Goal: Transaction & Acquisition: Purchase product/service

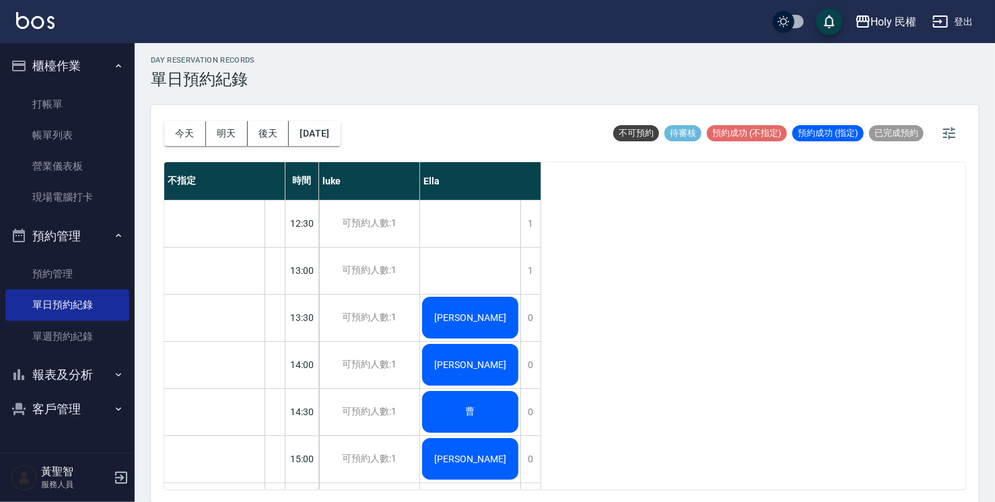
scroll to position [273, 0]
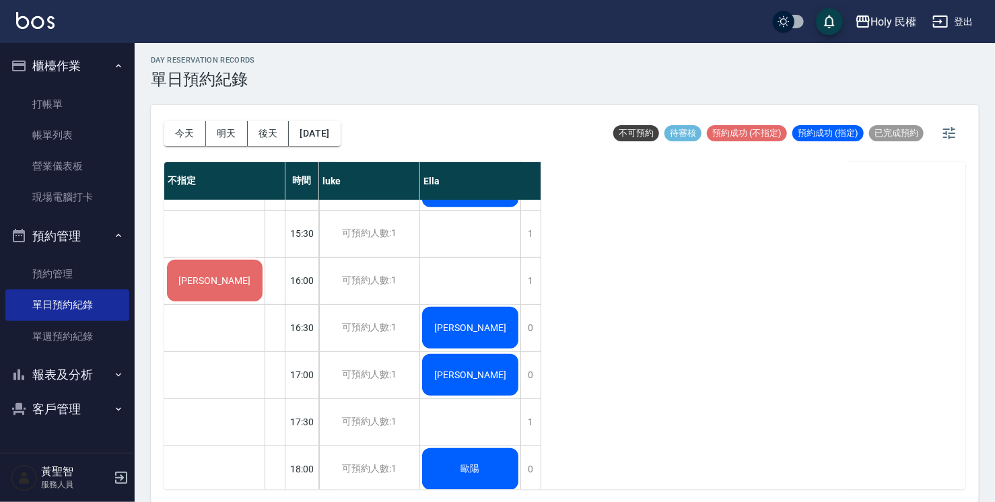
click at [227, 137] on button "明天" at bounding box center [227, 133] width 42 height 25
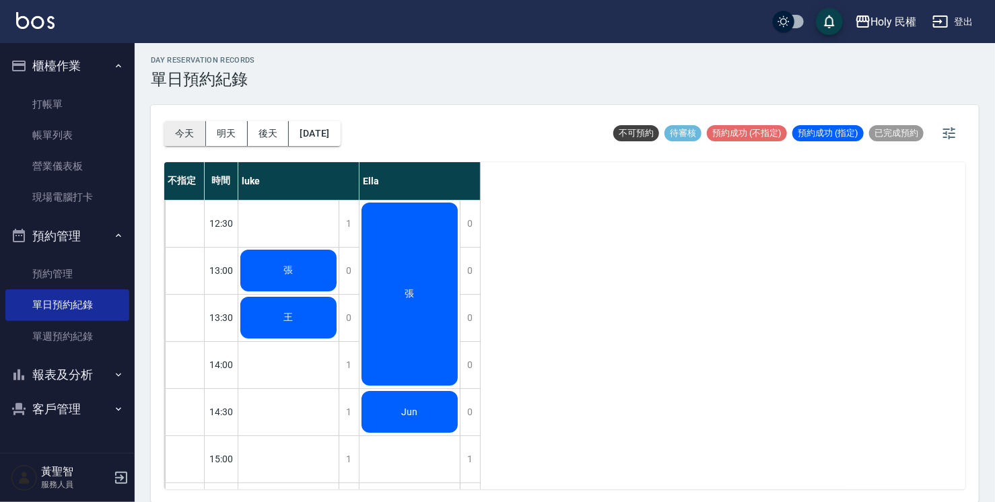
click at [185, 130] on button "今天" at bounding box center [185, 133] width 42 height 25
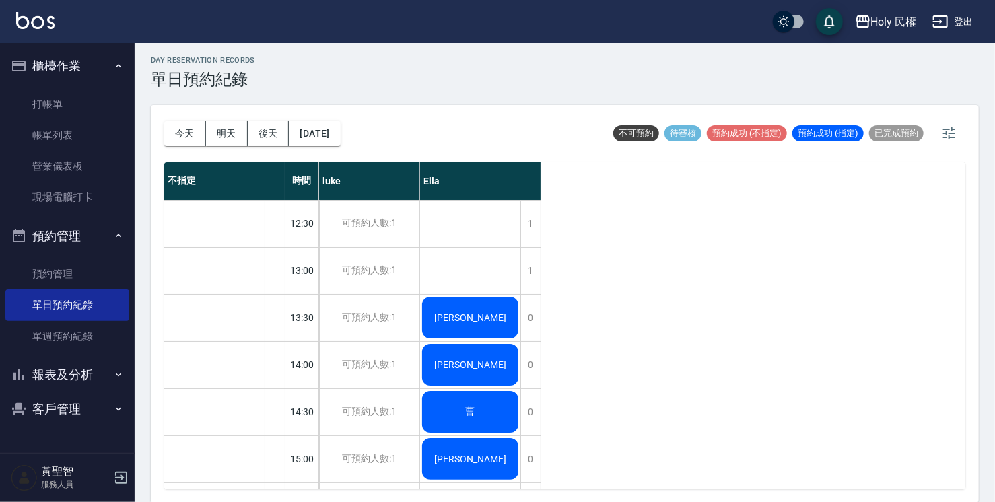
click at [452, 322] on div "[PERSON_NAME]" at bounding box center [470, 318] width 100 height 46
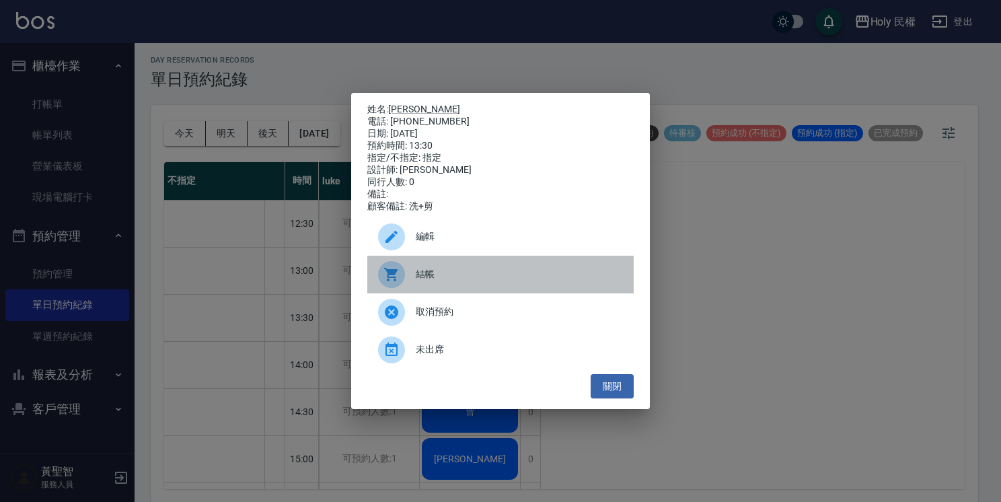
click at [454, 279] on span "結帳" at bounding box center [519, 274] width 207 height 14
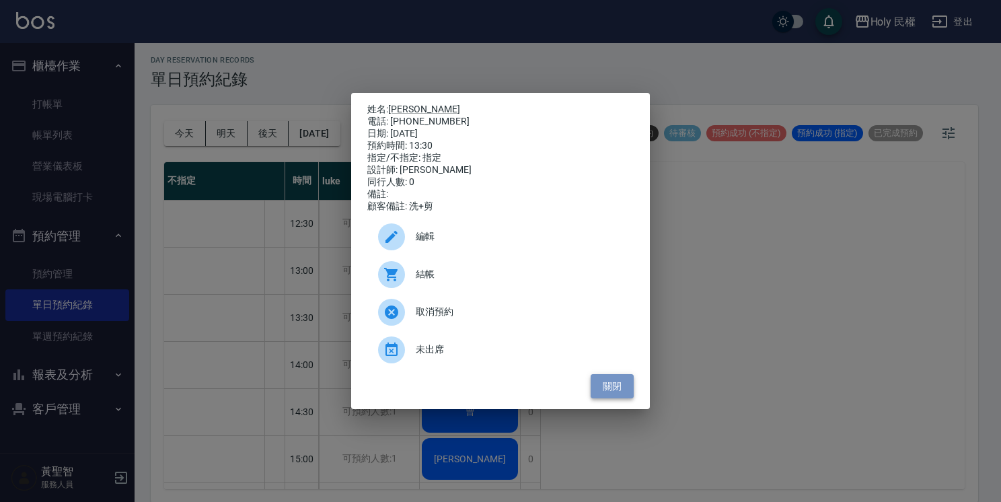
click at [627, 397] on button "關閉" at bounding box center [612, 386] width 43 height 25
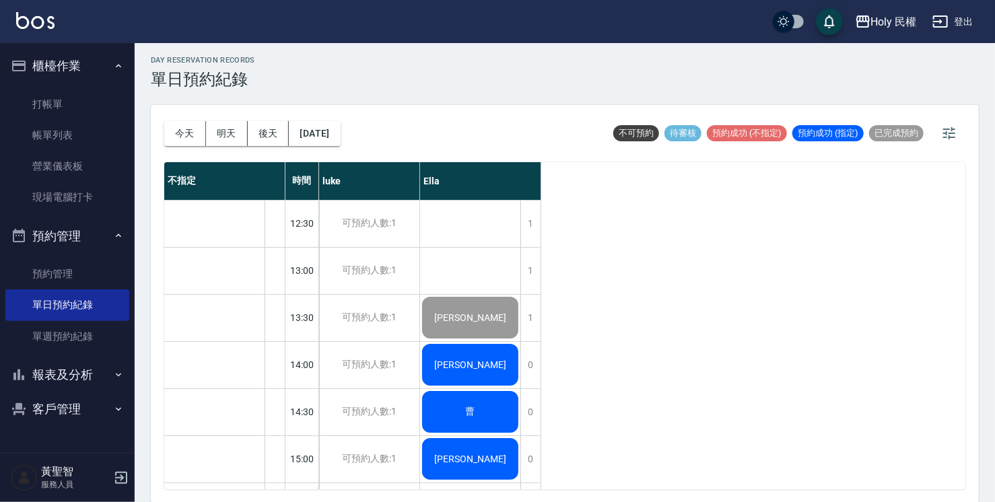
click at [449, 366] on div "[PERSON_NAME]" at bounding box center [470, 365] width 100 height 46
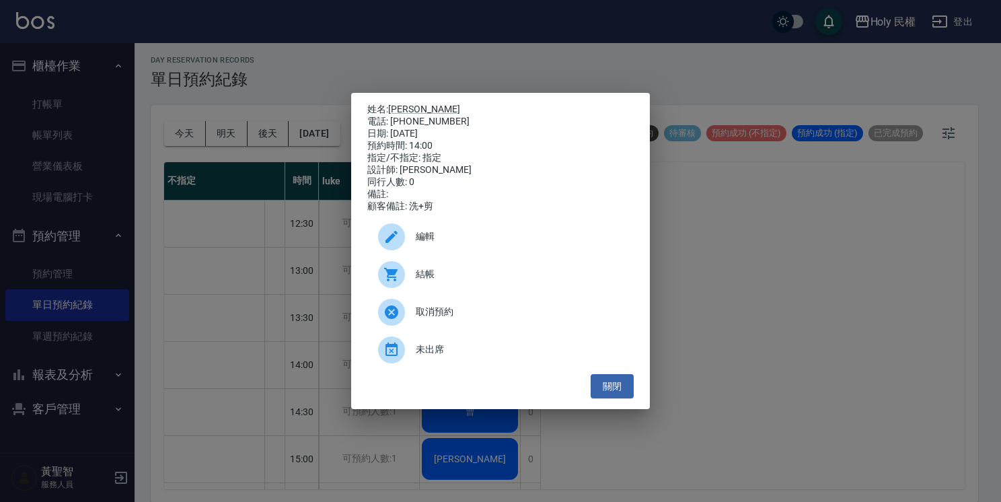
click at [448, 279] on span "結帳" at bounding box center [519, 274] width 207 height 14
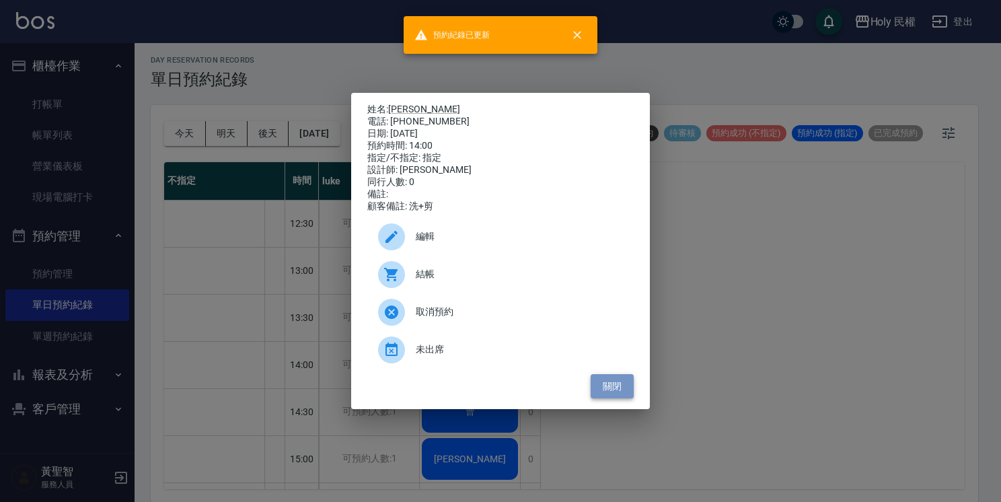
drag, startPoint x: 616, startPoint y: 381, endPoint x: 603, endPoint y: 382, distance: 12.9
click at [616, 381] on button "關閉" at bounding box center [612, 386] width 43 height 25
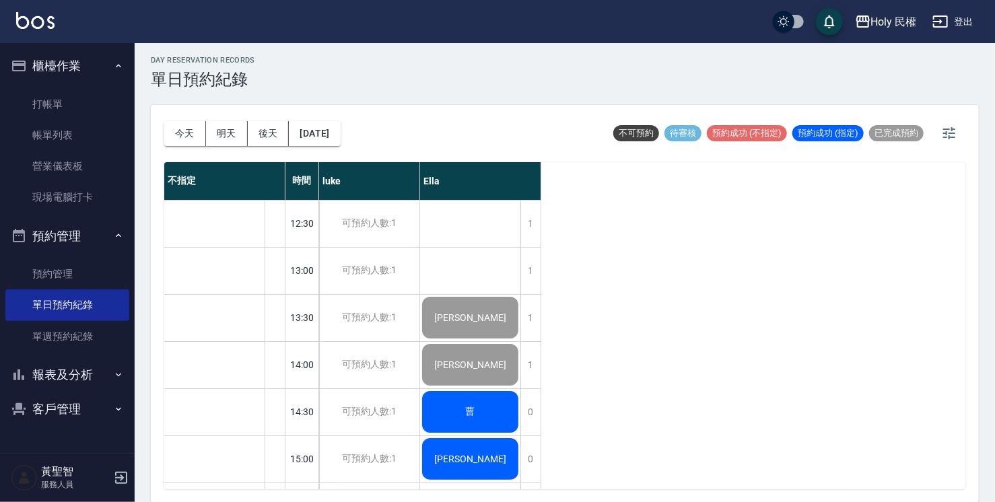
click at [491, 406] on div "曹" at bounding box center [470, 412] width 100 height 46
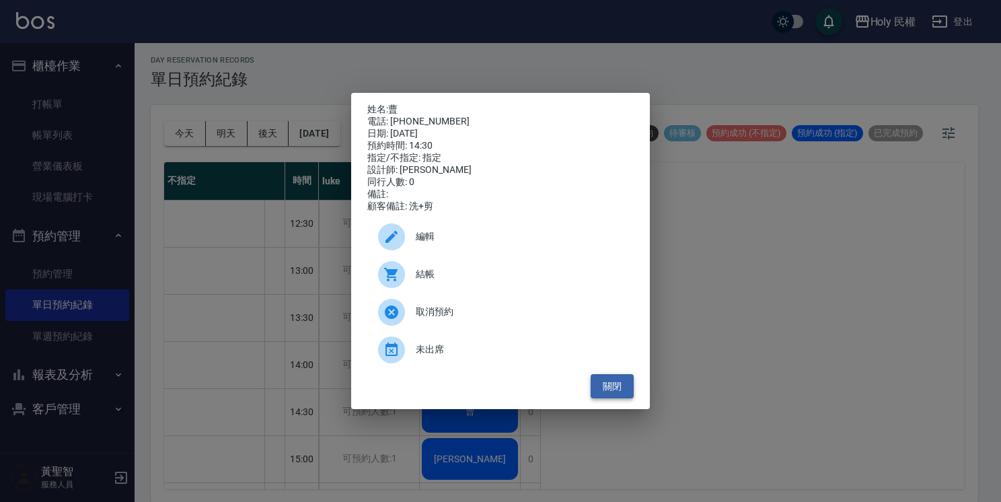
click at [622, 397] on button "關閉" at bounding box center [612, 386] width 43 height 25
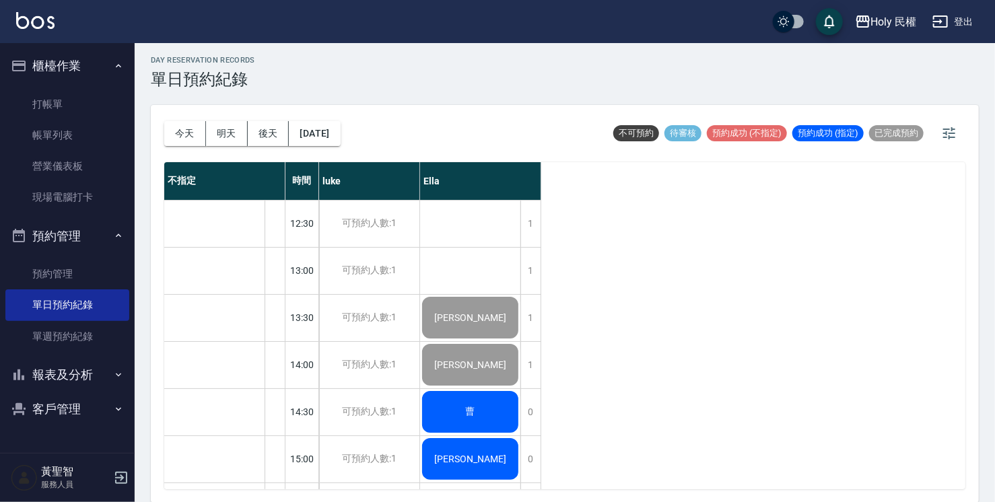
click at [495, 464] on div "[PERSON_NAME]" at bounding box center [470, 459] width 100 height 46
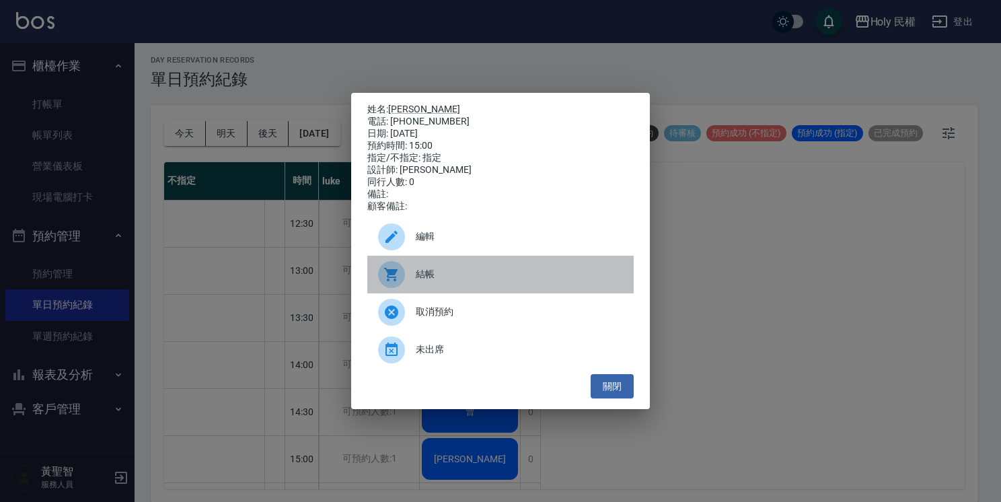
click at [433, 267] on div "結帳" at bounding box center [500, 275] width 267 height 38
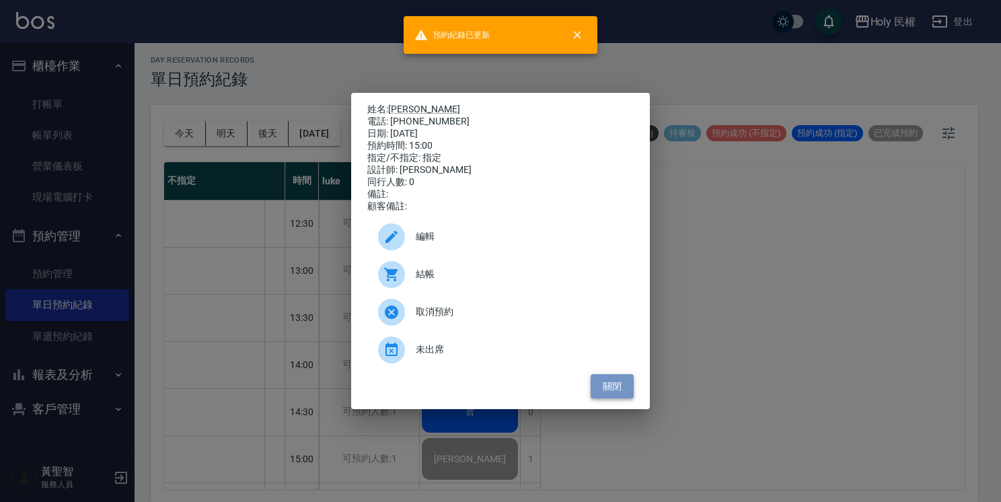
click at [617, 390] on button "關閉" at bounding box center [612, 386] width 43 height 25
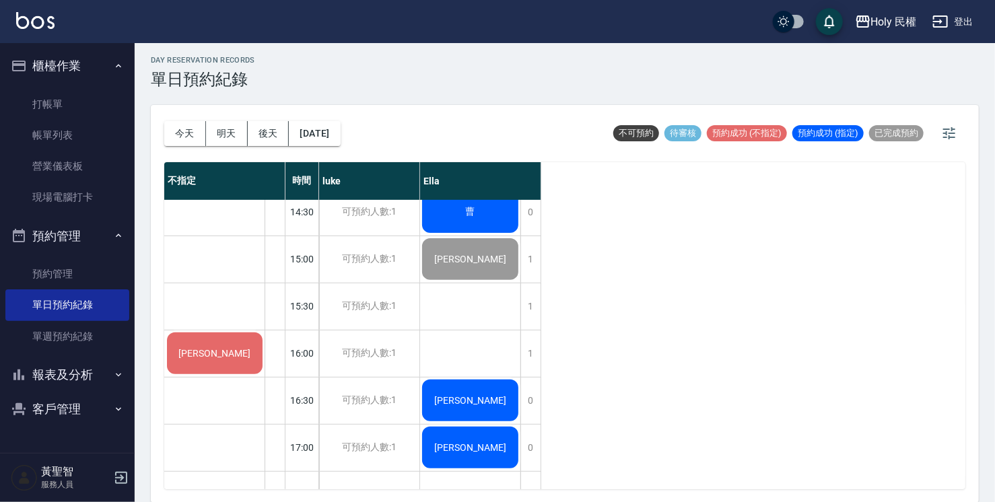
scroll to position [269, 0]
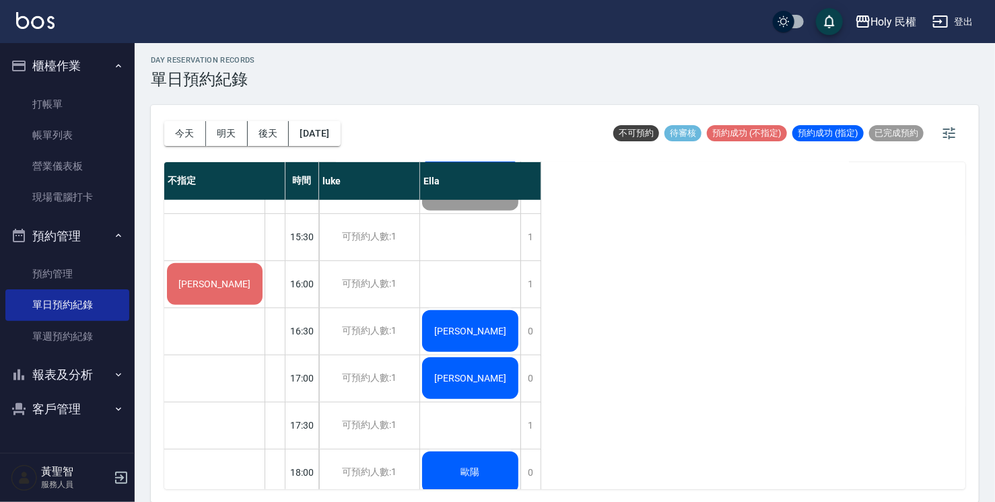
click at [227, 279] on div "[PERSON_NAME]" at bounding box center [215, 284] width 100 height 46
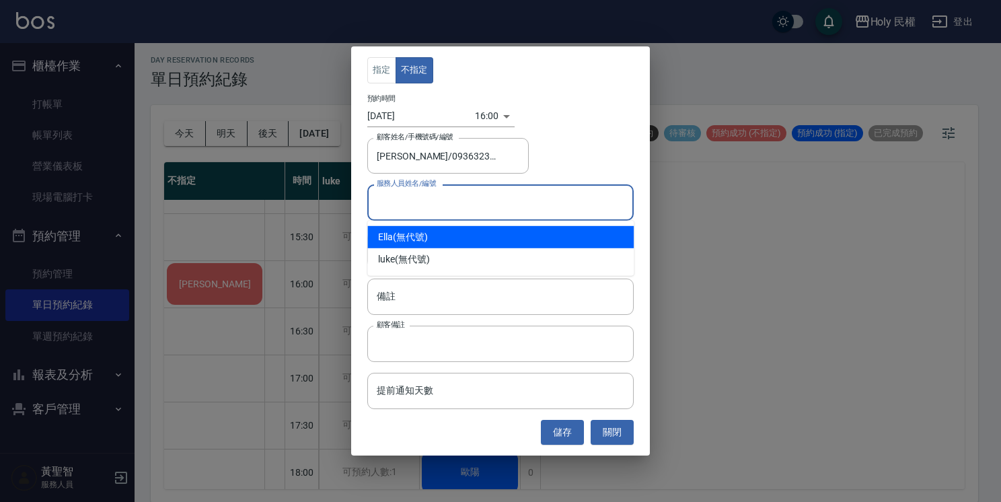
click at [446, 199] on input "服務人員姓名/編號" at bounding box center [501, 202] width 254 height 24
click at [458, 230] on div "Ella (無代號)" at bounding box center [500, 237] width 267 height 22
type input "Ella(無代號)"
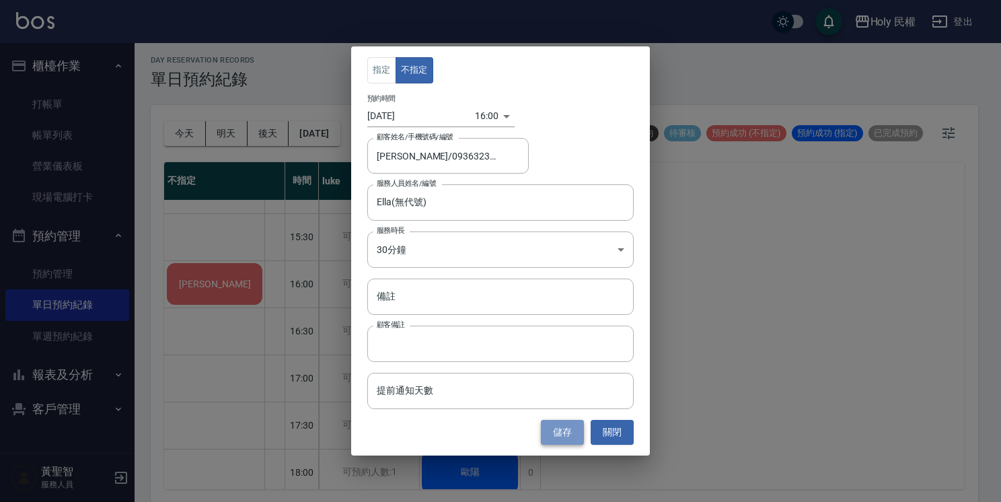
click at [566, 431] on button "儲存" at bounding box center [562, 432] width 43 height 25
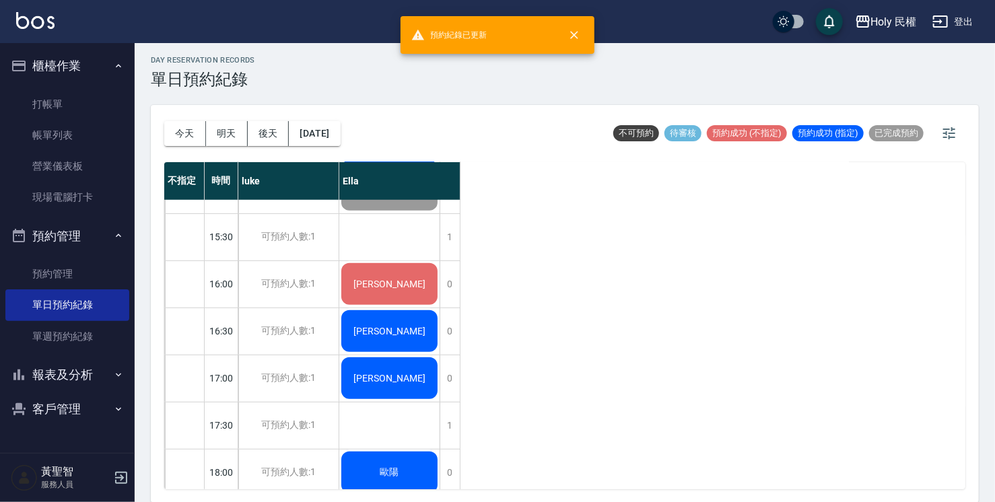
click at [388, 279] on span "[PERSON_NAME]" at bounding box center [389, 284] width 77 height 11
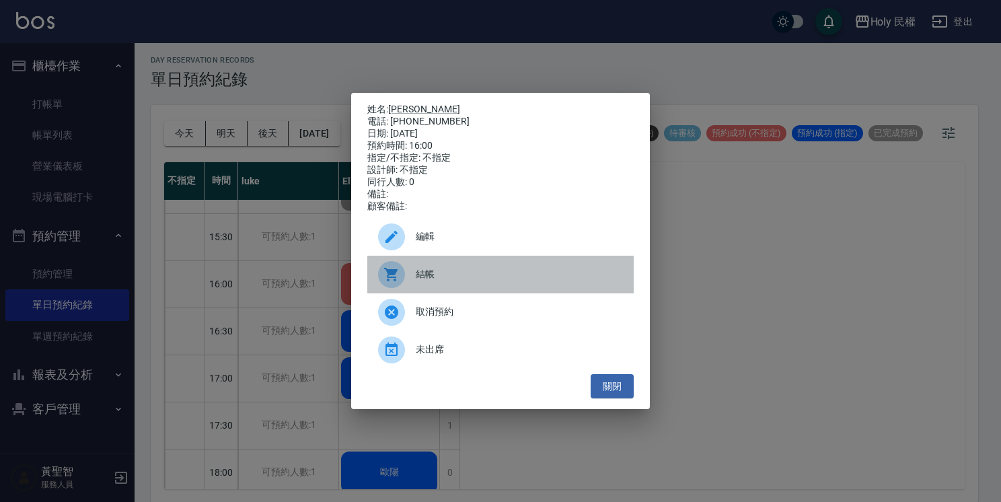
click at [388, 278] on icon at bounding box center [390, 274] width 13 height 13
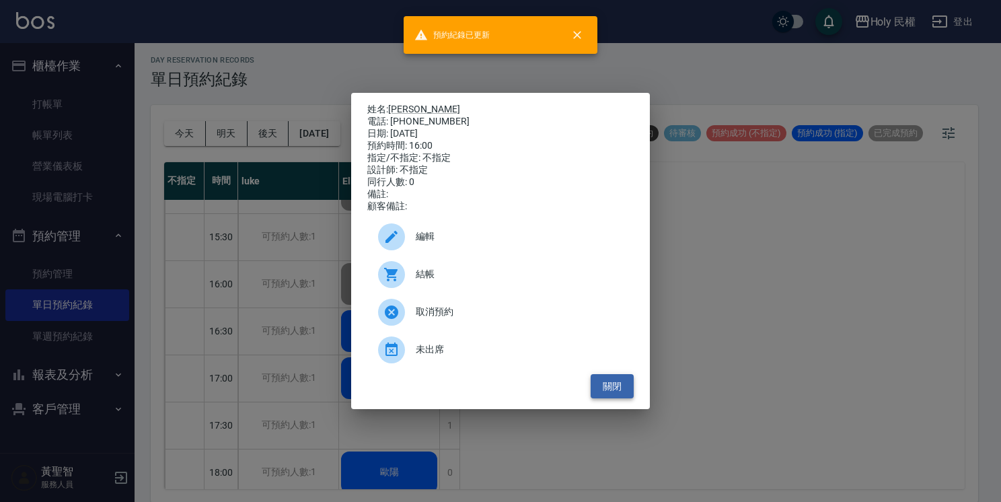
click at [624, 392] on button "關閉" at bounding box center [612, 386] width 43 height 25
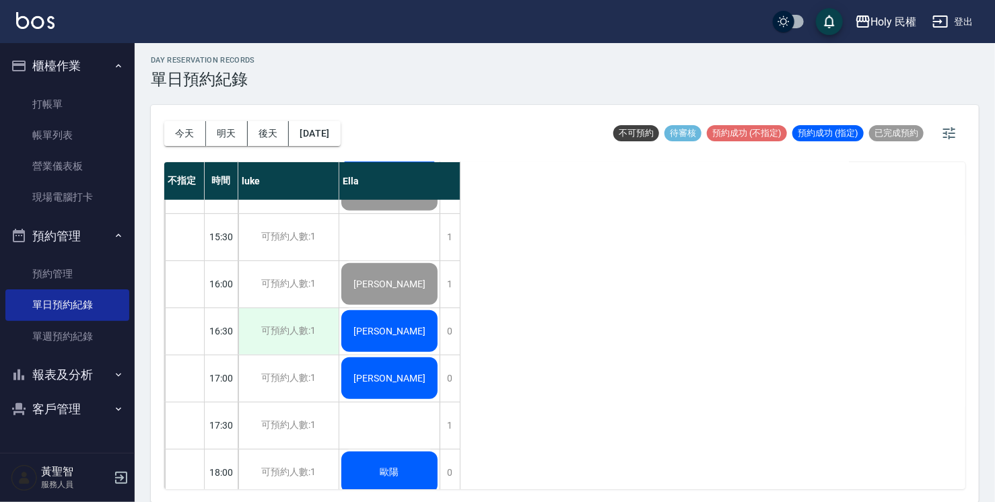
click at [338, 325] on div "可預約人數:1" at bounding box center [288, 331] width 100 height 46
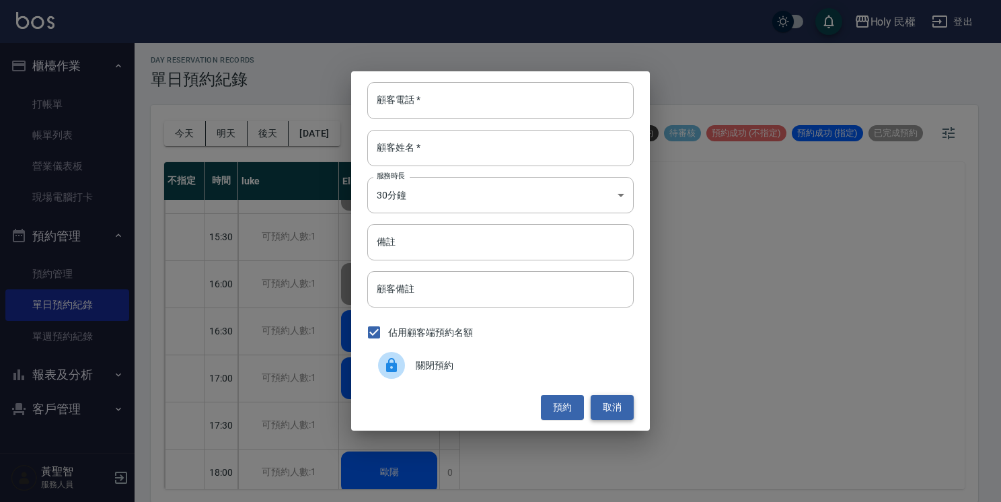
click at [605, 400] on button "取消" at bounding box center [612, 407] width 43 height 25
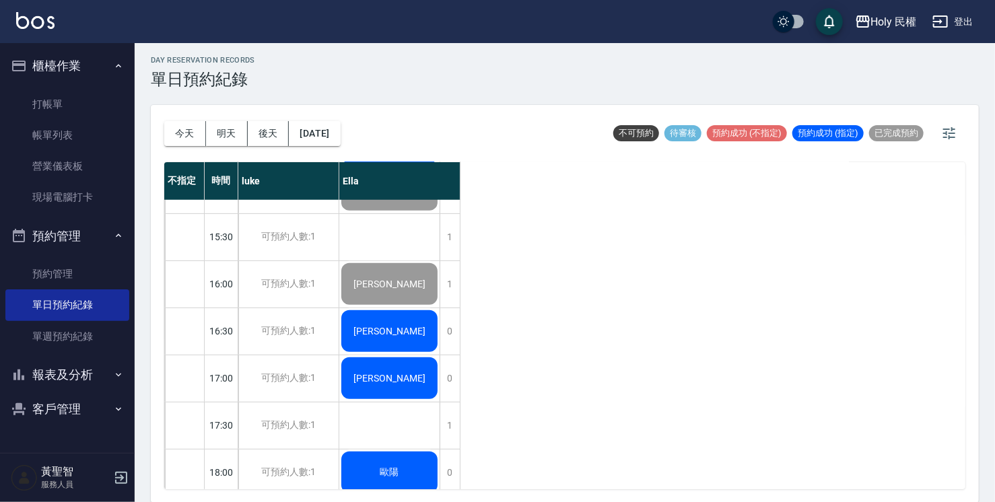
click at [396, 330] on span "[PERSON_NAME]" at bounding box center [389, 331] width 77 height 11
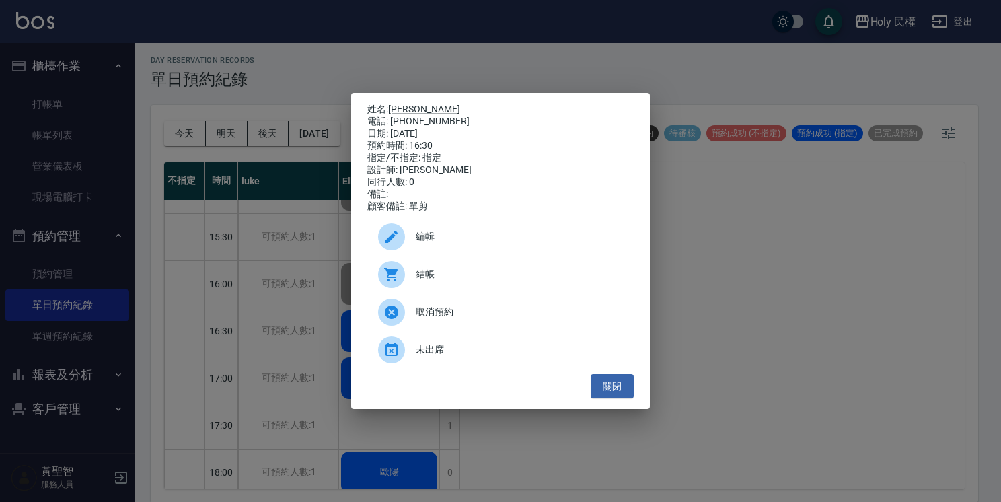
click at [447, 293] on div "結帳" at bounding box center [500, 275] width 267 height 38
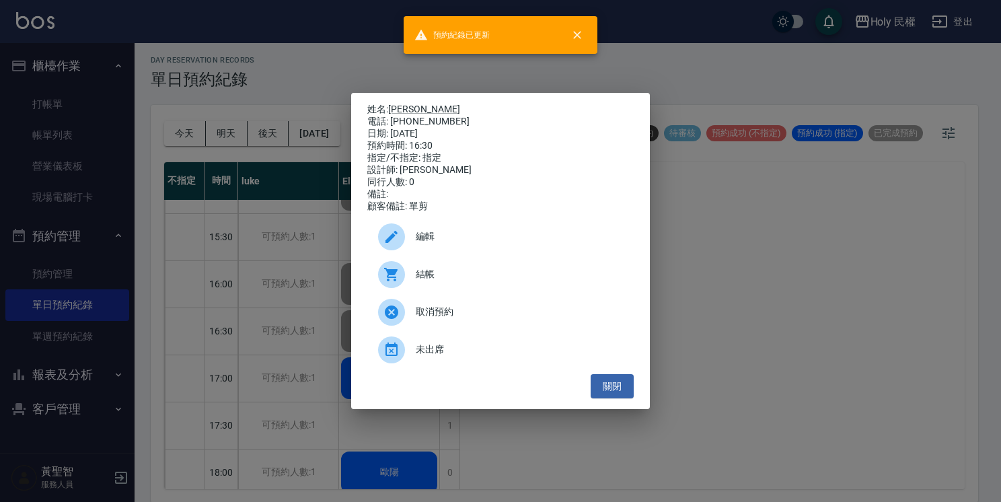
click div "姓名: 李宗哲 電話: 0918580590 日期: 2025/09/05 預約時間: 16:30 指定/不指定: 指定 設計師: Ella 同行人數: 0 …"
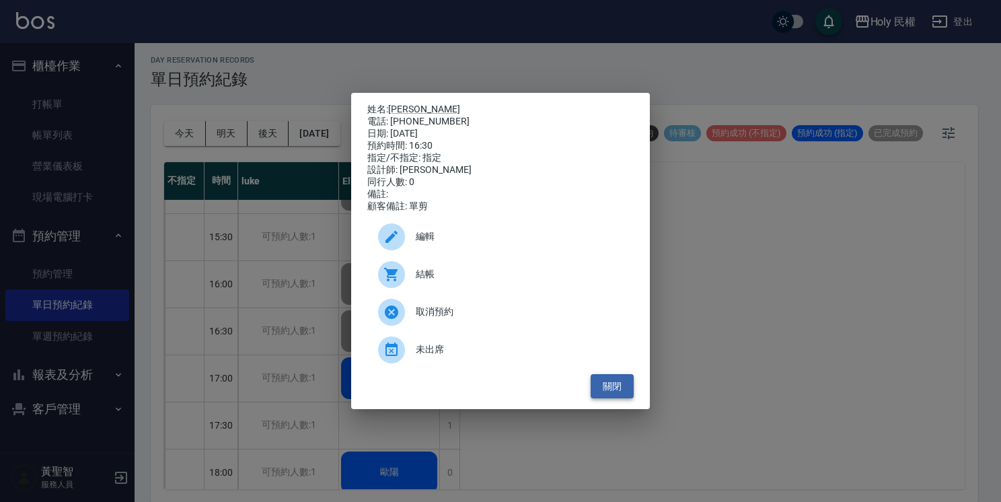
click button "關閉"
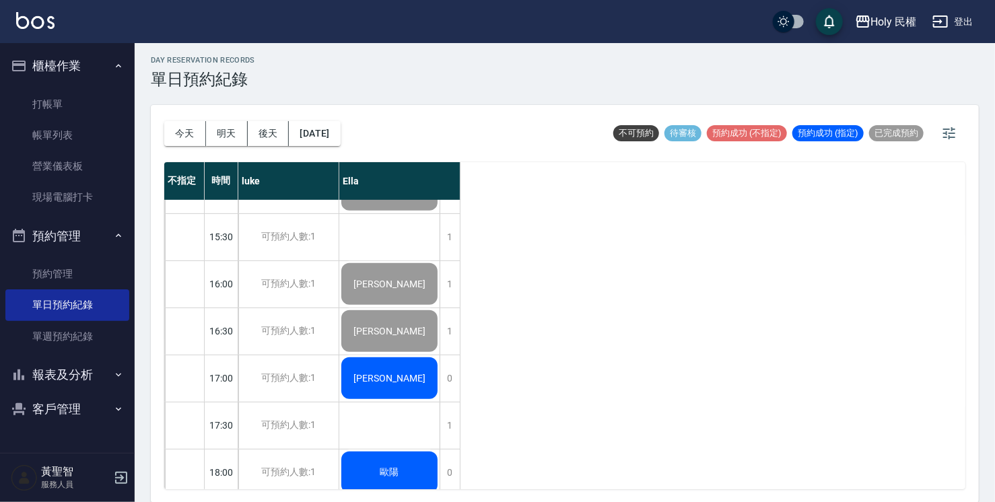
click div "[PERSON_NAME]"
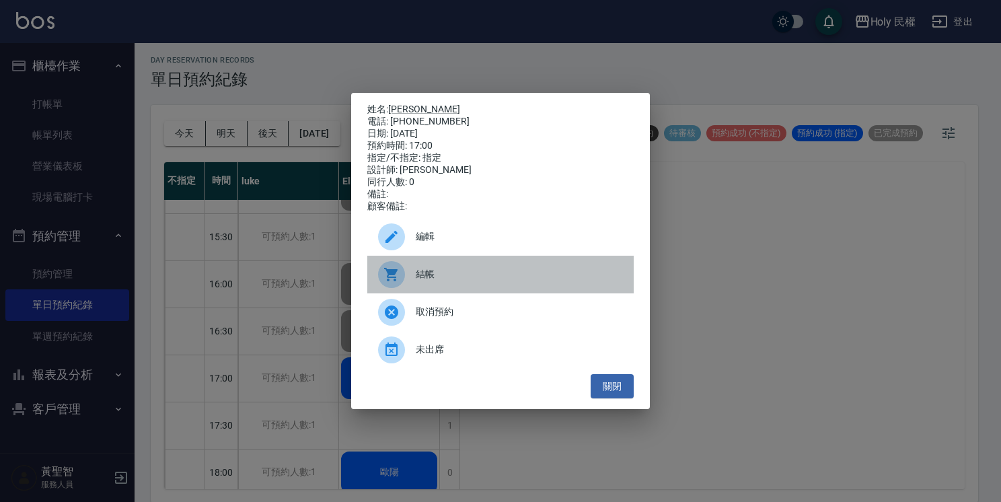
click div
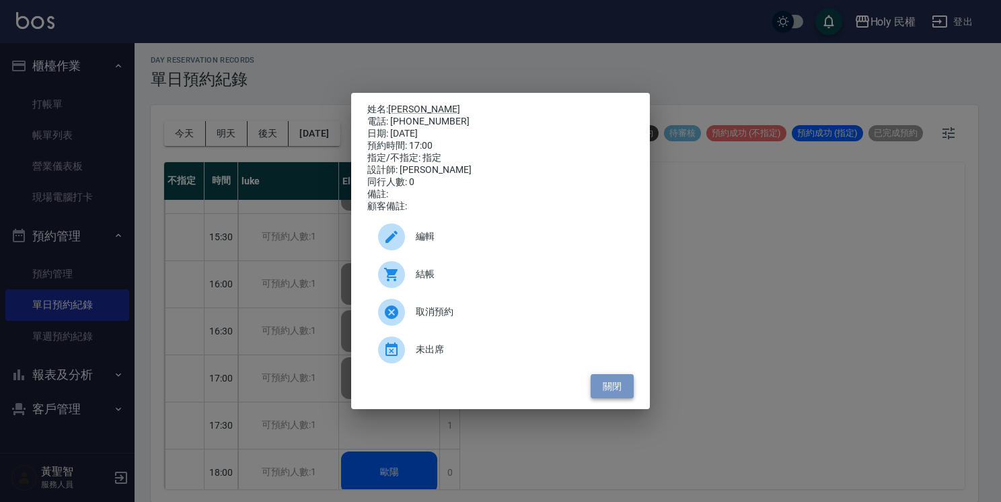
click button "關閉"
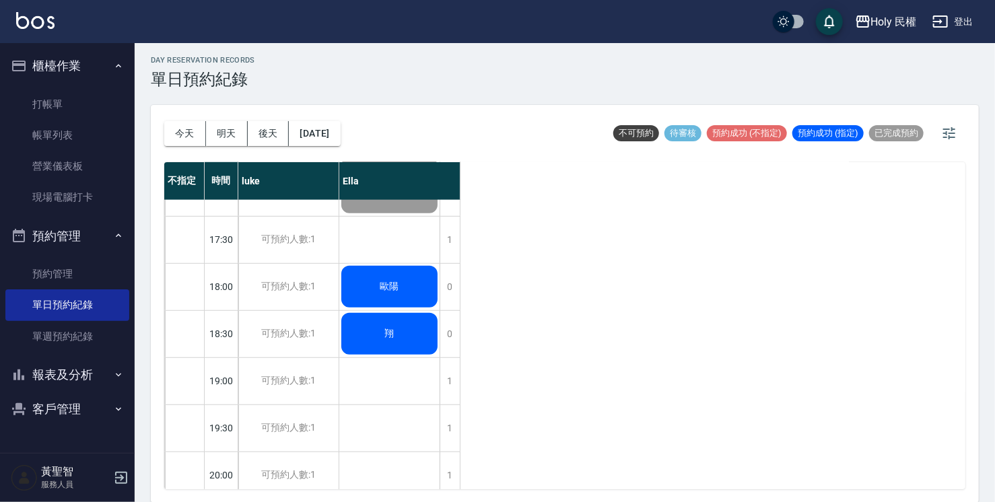
scroll to position [474, 0]
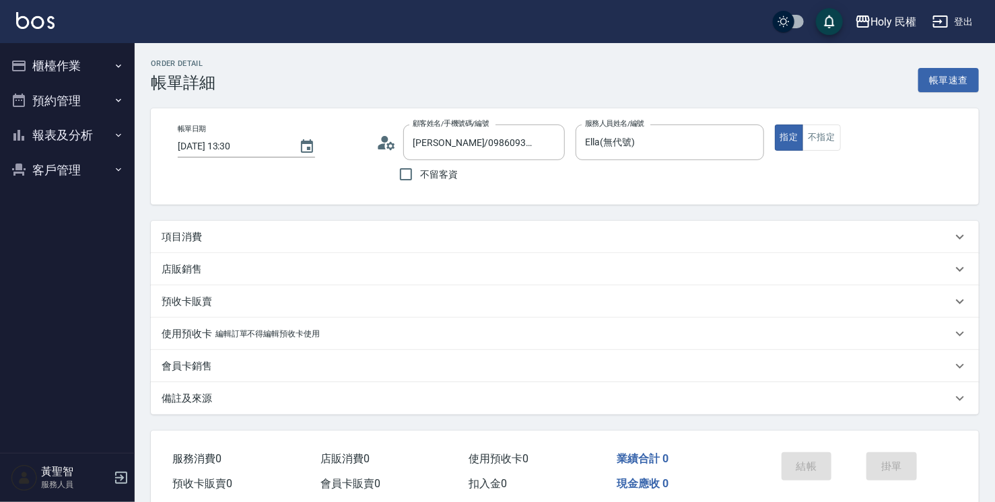
click at [455, 234] on div "項目消費" at bounding box center [557, 237] width 790 height 14
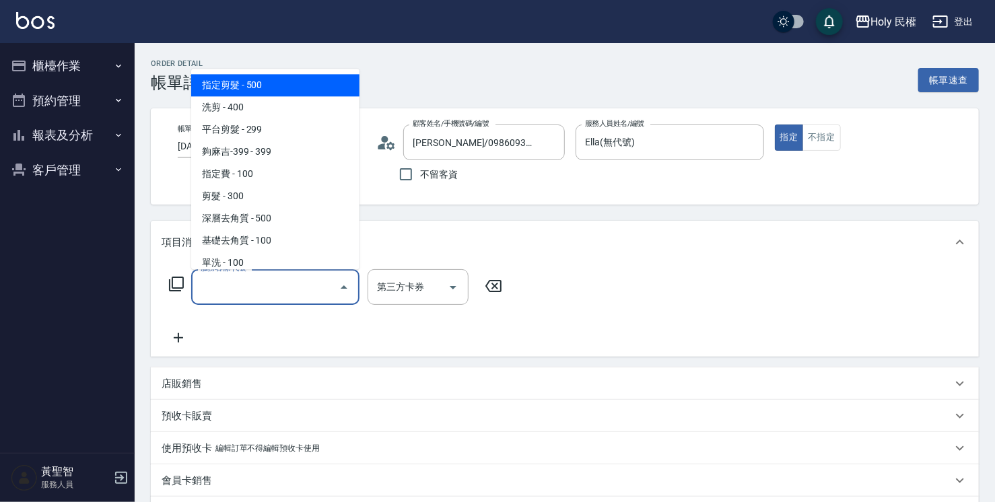
click at [320, 277] on input "服務名稱/代號" at bounding box center [265, 287] width 136 height 24
click at [291, 82] on span "指定剪髮 - 500" at bounding box center [275, 85] width 168 height 22
type input "指定剪髮(1)"
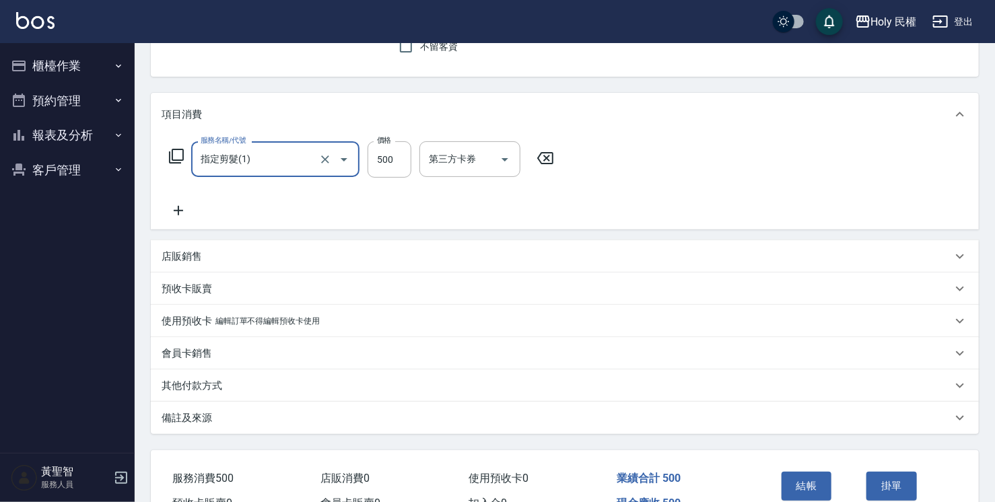
scroll to position [135, 0]
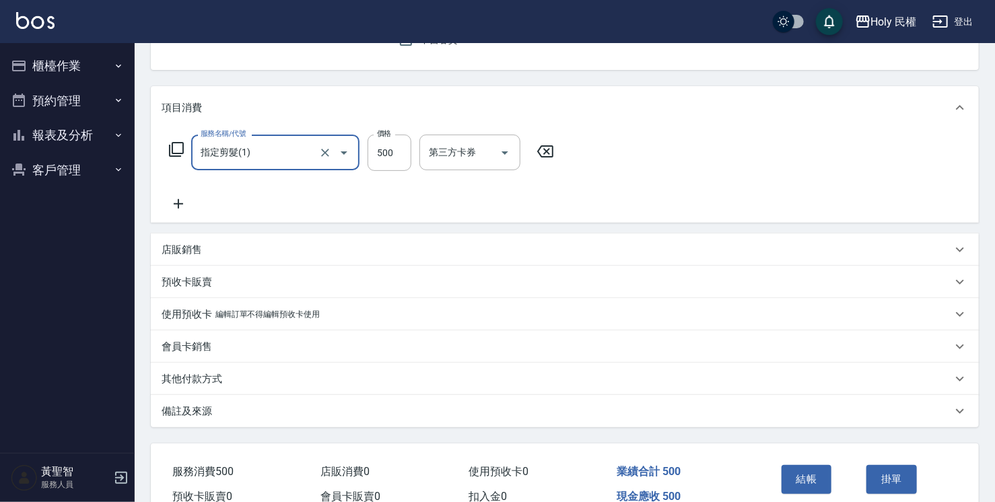
click at [493, 421] on div "備註及來源" at bounding box center [565, 411] width 828 height 32
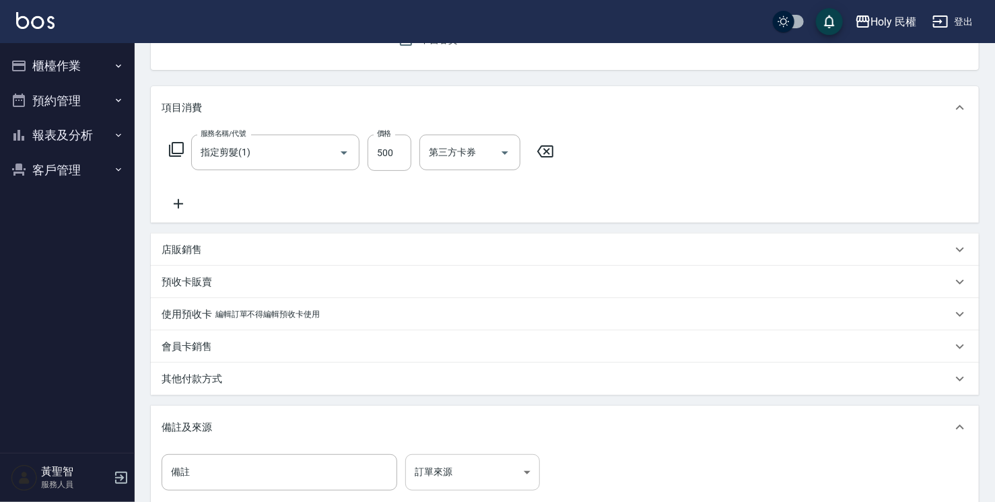
click at [490, 472] on body "Holy 民權 登出 櫃檯作業 打帳單 帳單列表 營業儀表板 現場電腦打卡 預約管理 預約管理 單日預約紀錄 單週預約紀錄 報表及分析 報表目錄 店家日報表 …" at bounding box center [497, 260] width 995 height 791
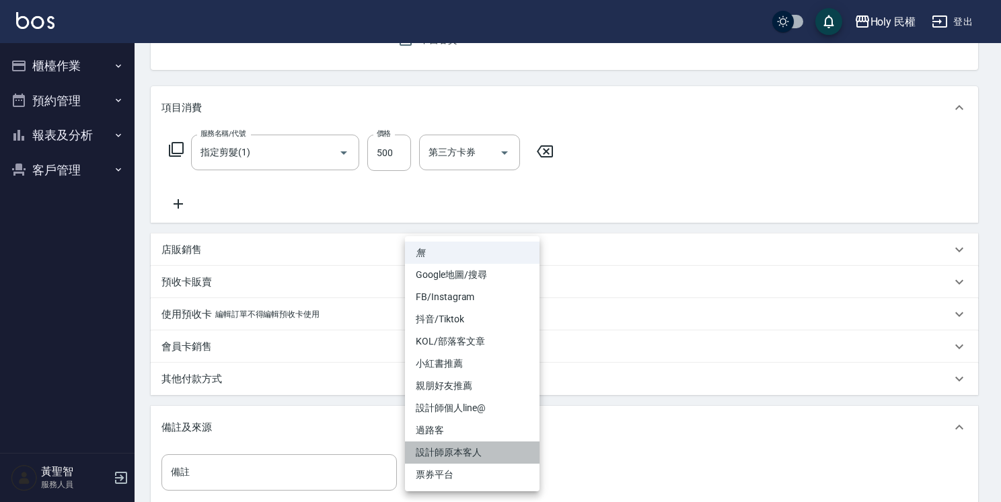
click at [490, 457] on li "設計師原本客人" at bounding box center [472, 453] width 135 height 22
type input "設計師原本客人"
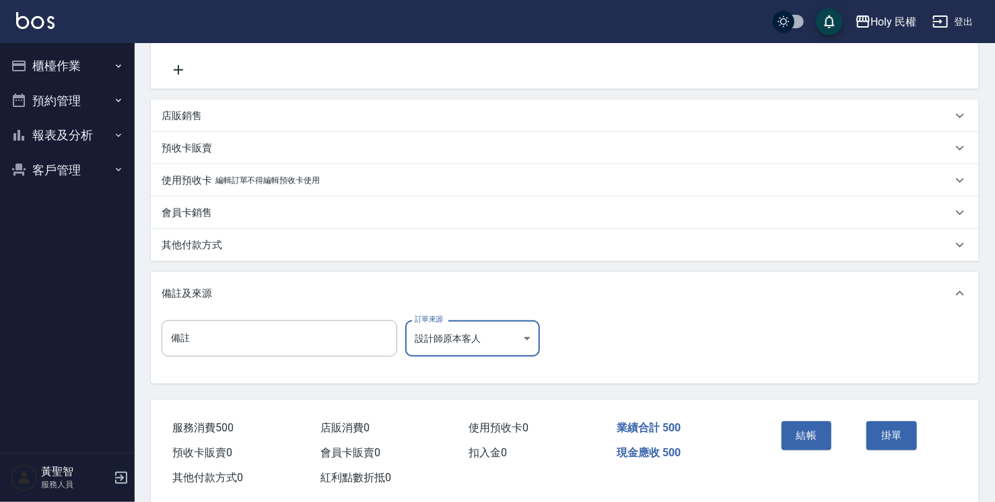
scroll to position [269, 0]
click at [810, 431] on button "結帳" at bounding box center [806, 435] width 50 height 28
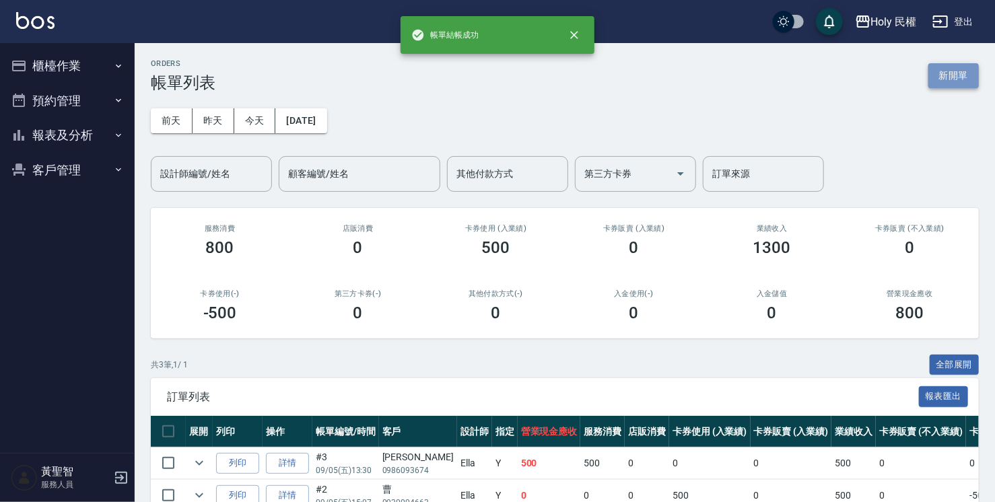
click at [953, 82] on button "新開單" at bounding box center [953, 75] width 50 height 25
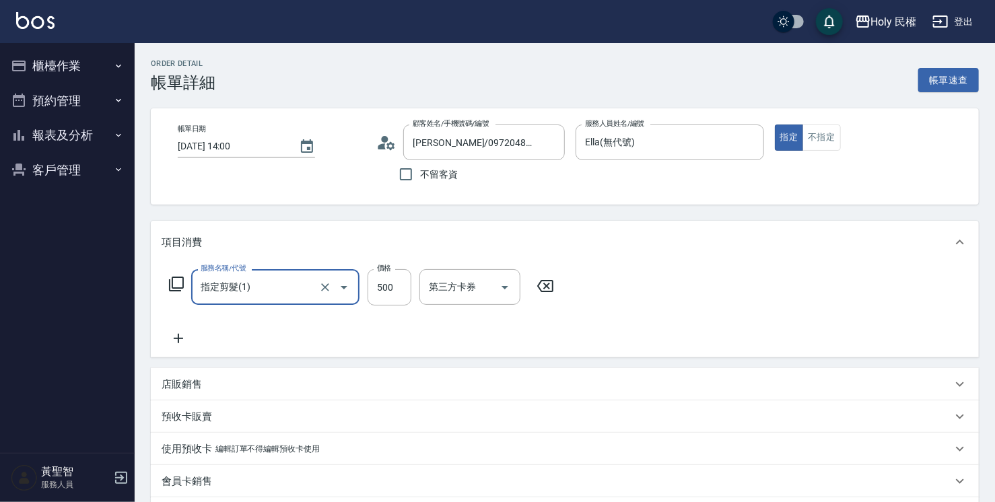
scroll to position [135, 0]
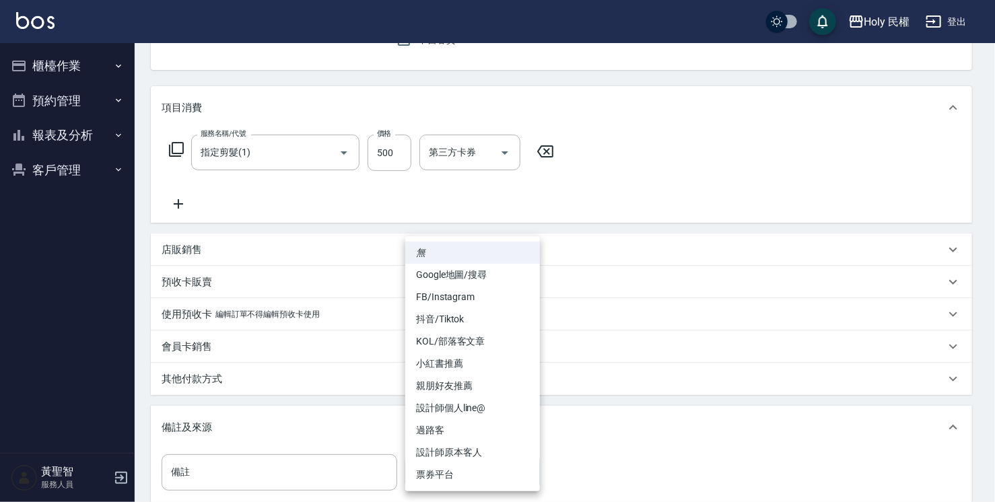
click at [464, 462] on body "Holy 民權 登出 櫃檯作業 打帳單 帳單列表 營業儀表板 現場電腦打卡 預約管理 預約管理 單日預約紀錄 單週預約紀錄 報表及分析 報表目錄 店家日報表 …" at bounding box center [497, 260] width 995 height 791
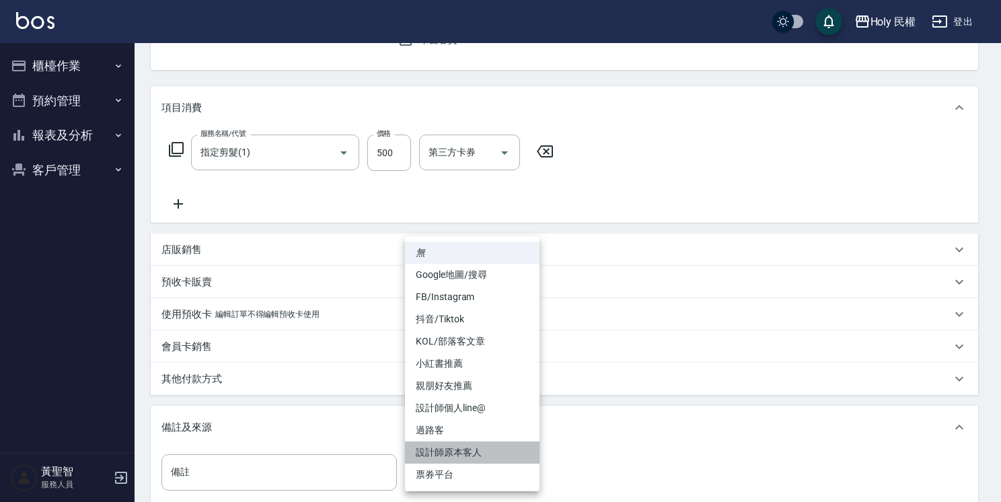
click at [474, 450] on li "設計師原本客人" at bounding box center [472, 453] width 135 height 22
type input "設計師原本客人"
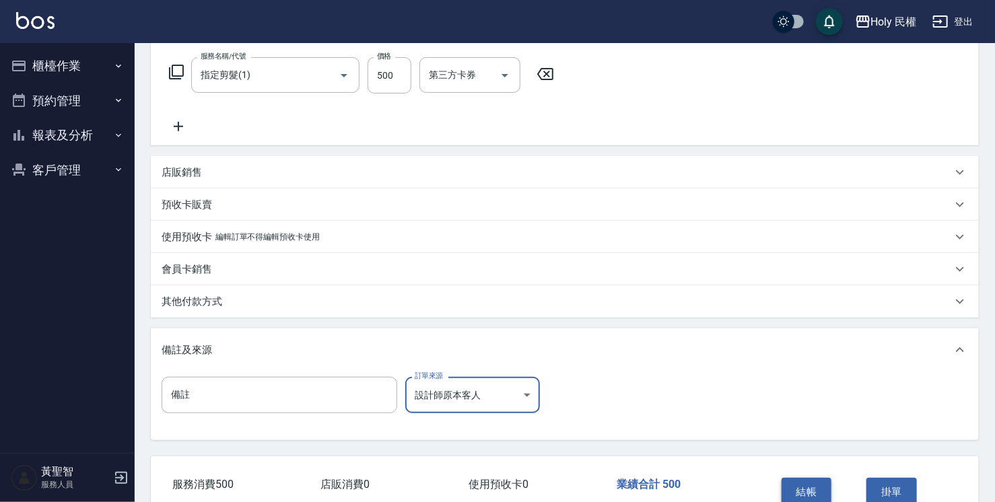
scroll to position [269, 0]
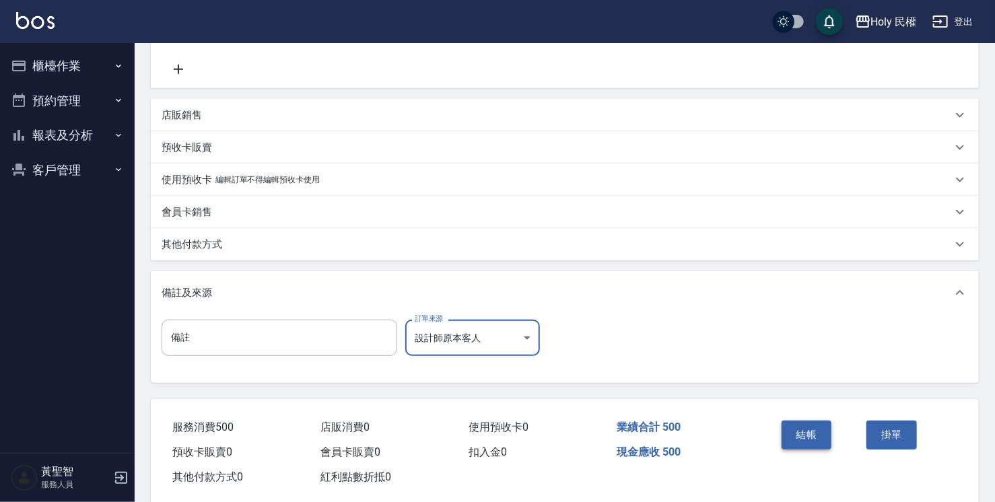
click at [785, 438] on button "結帳" at bounding box center [806, 435] width 50 height 28
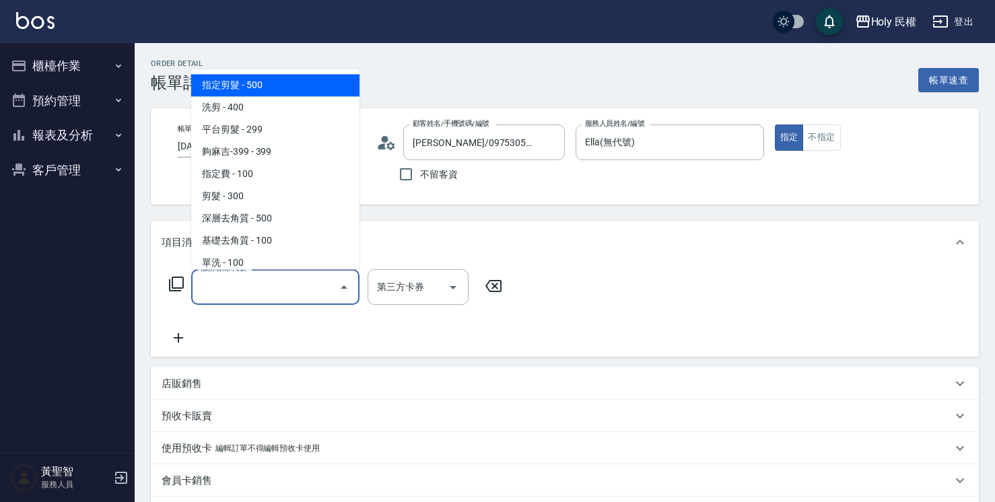
click at [301, 284] on input "服務名稱/代號" at bounding box center [265, 287] width 136 height 24
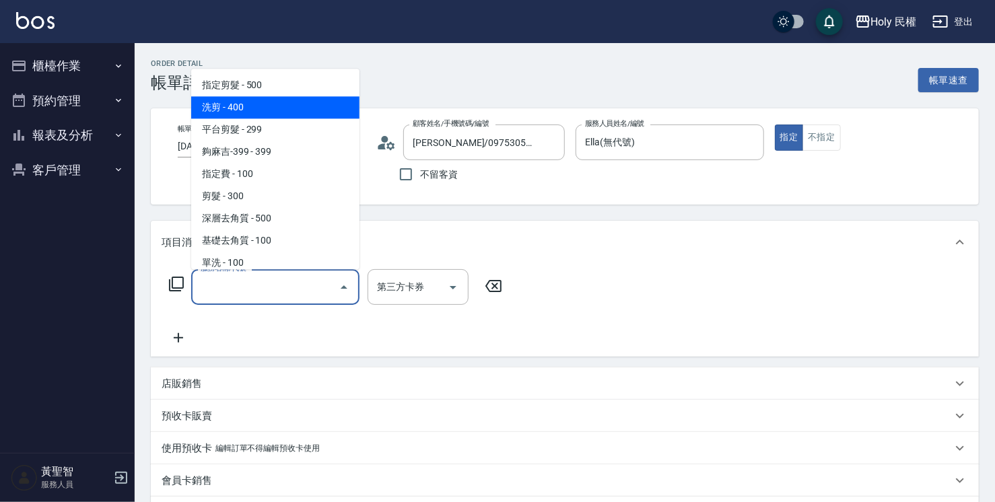
click at [254, 105] on span "洗剪 - 400" at bounding box center [275, 107] width 168 height 22
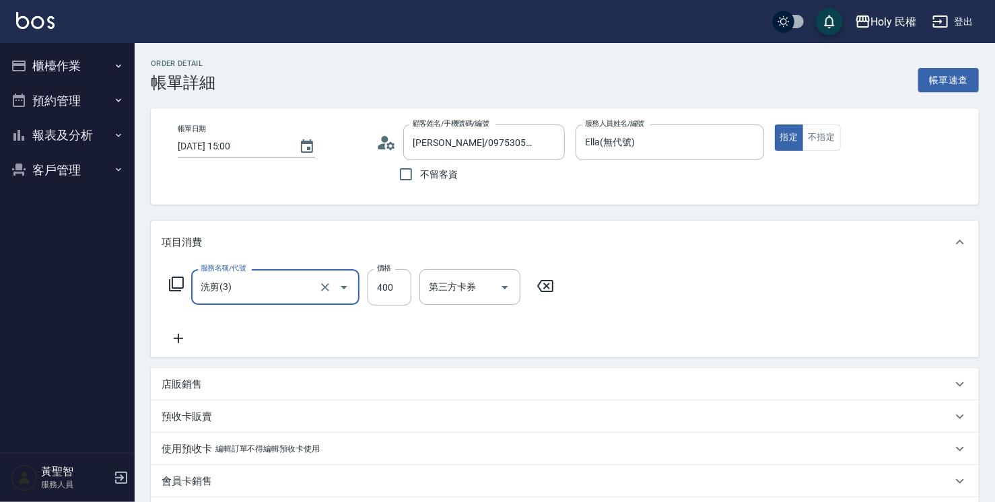
click at [338, 287] on icon "Open" at bounding box center [344, 287] width 16 height 16
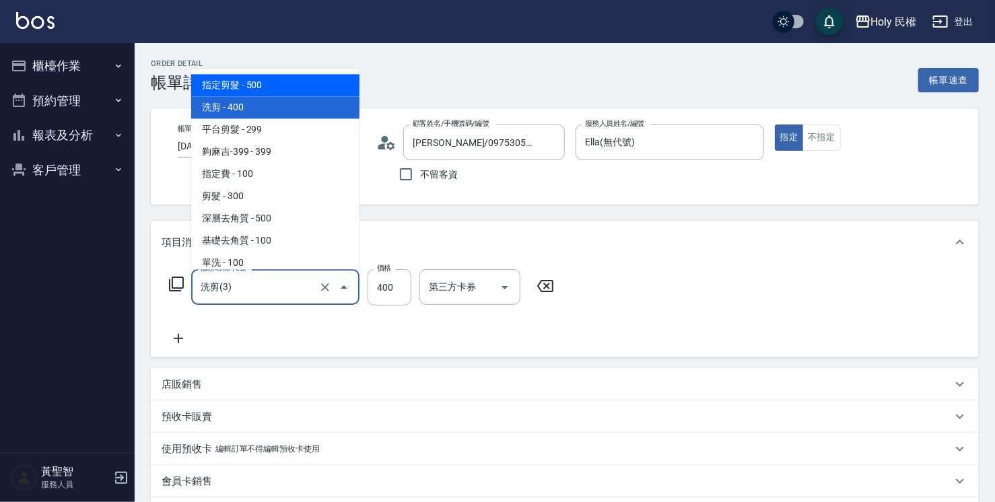
click at [293, 80] on span "指定剪髮 - 500" at bounding box center [275, 85] width 168 height 22
type input "指定剪髮(1)"
type input "500"
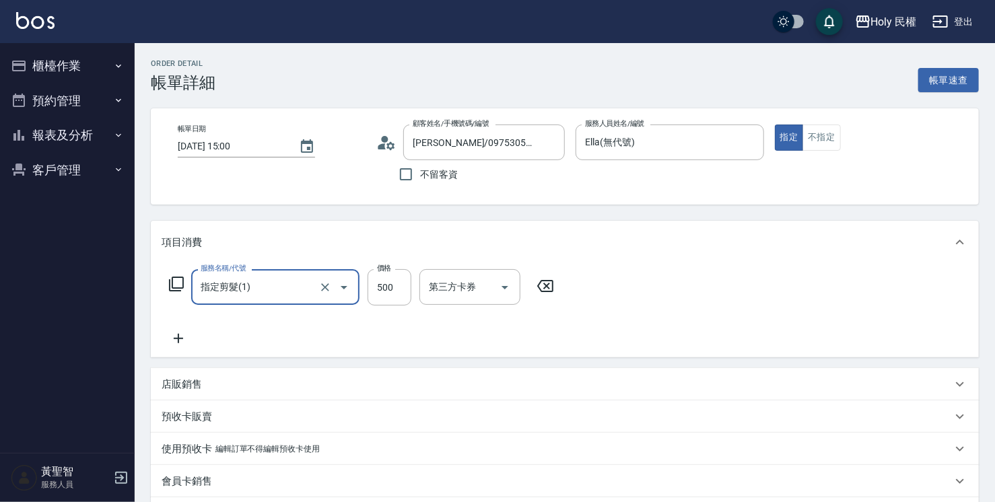
scroll to position [202, 0]
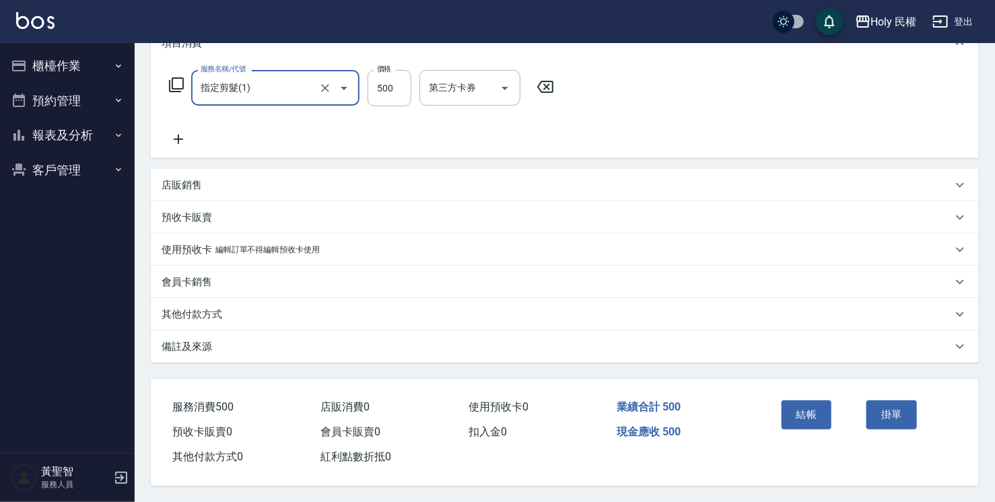
click at [408, 345] on div "備註及來源" at bounding box center [557, 347] width 790 height 14
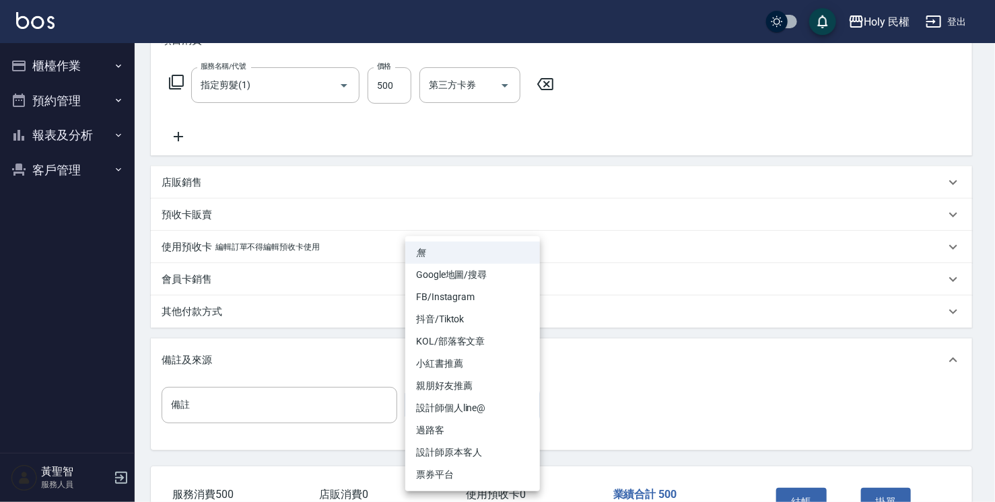
click at [434, 396] on body "Holy 民權 登出 櫃檯作業 打帳單 帳單列表 營業儀表板 現場電腦打卡 預約管理 預約管理 單日預約紀錄 單週預約紀錄 報表及分析 報表目錄 店家日報表 …" at bounding box center [497, 193] width 995 height 791
click at [458, 279] on li "Google地圖/搜尋" at bounding box center [472, 275] width 135 height 22
type input "Google地圖/搜尋"
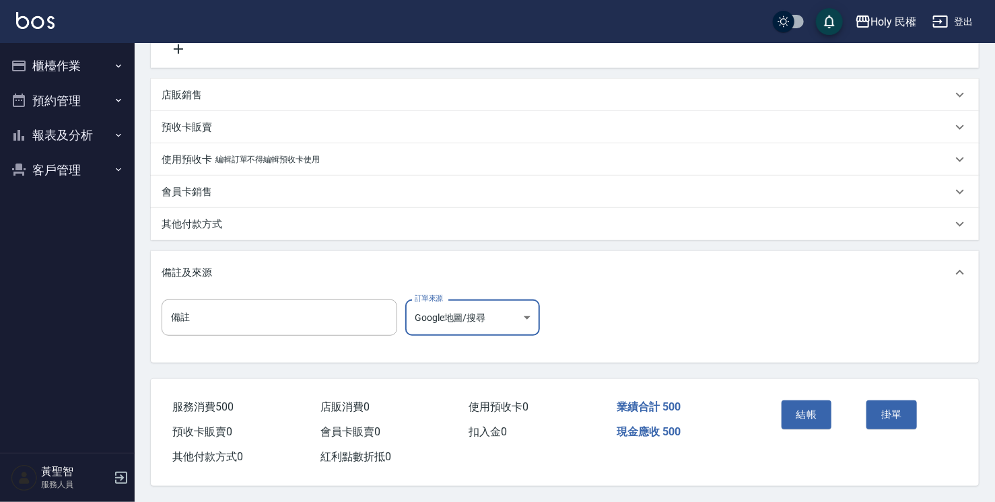
scroll to position [293, 0]
click at [821, 404] on button "結帳" at bounding box center [806, 414] width 50 height 28
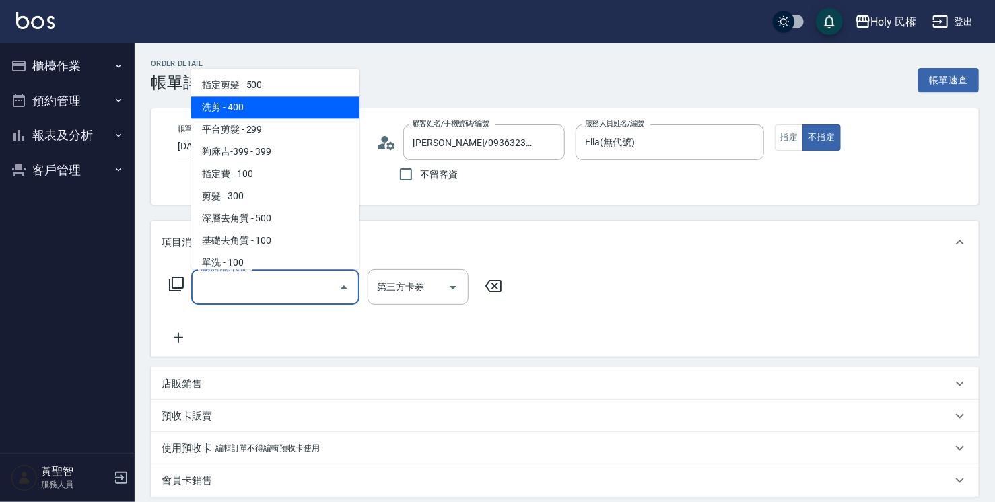
click at [270, 111] on span "洗剪 - 400" at bounding box center [275, 107] width 168 height 22
type input "洗剪(3)"
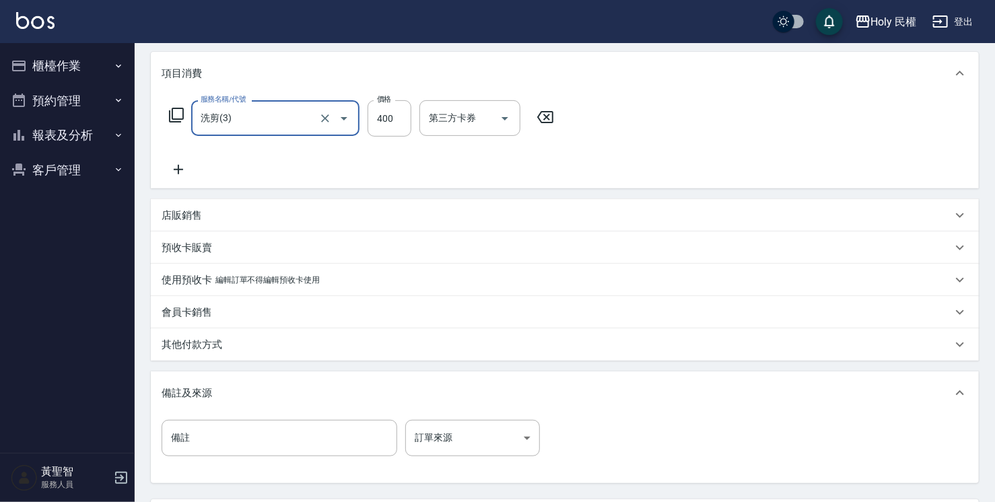
scroll to position [202, 0]
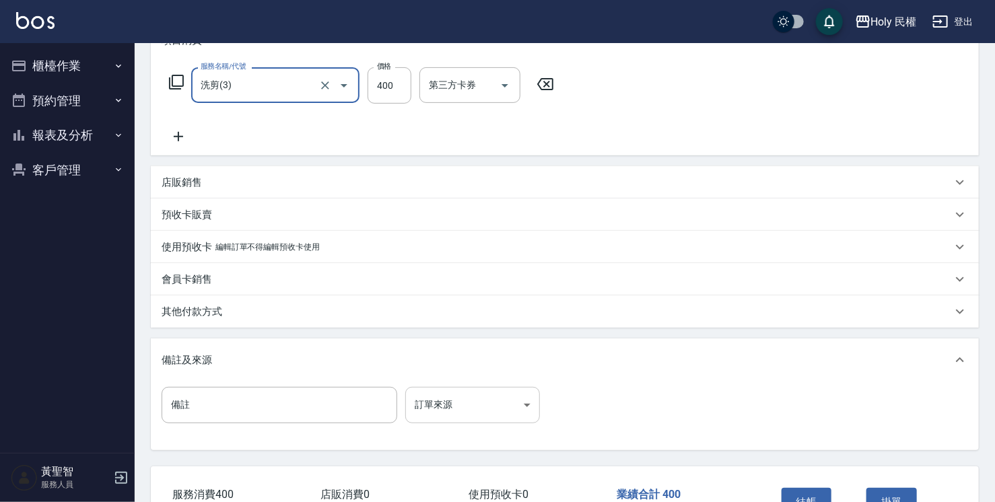
click at [448, 411] on body "Holy 民權 登出 櫃檯作業 打帳單 帳單列表 營業儀表板 現場電腦打卡 預約管理 預約管理 單日預約紀錄 單週預約紀錄 報表及分析 報表目錄 店家日報表 …" at bounding box center [497, 193] width 995 height 791
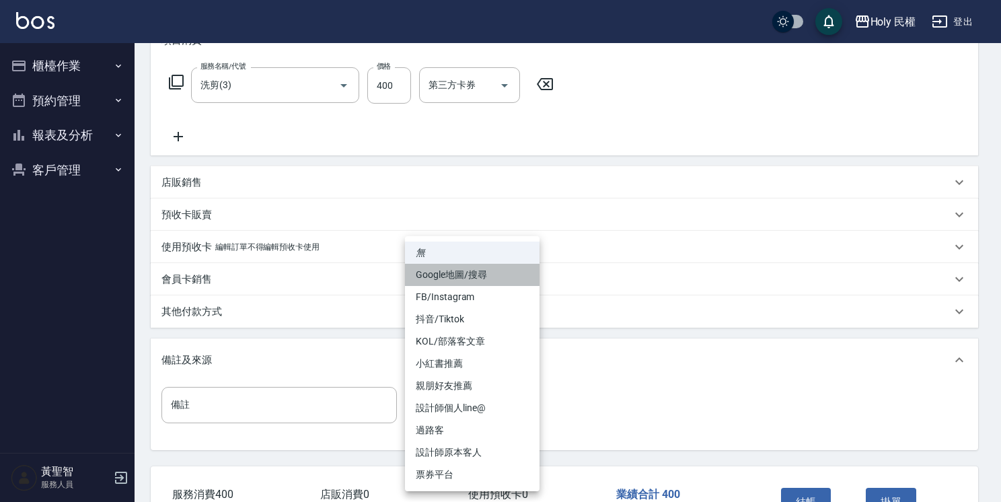
click at [483, 275] on li "Google地圖/搜尋" at bounding box center [472, 275] width 135 height 22
type input "Google地圖/搜尋"
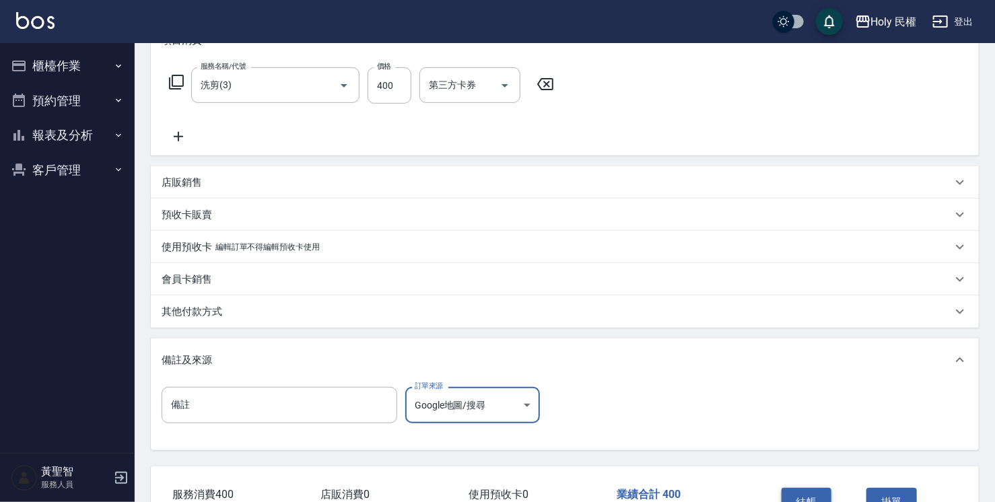
click at [824, 494] on button "結帳" at bounding box center [806, 502] width 50 height 28
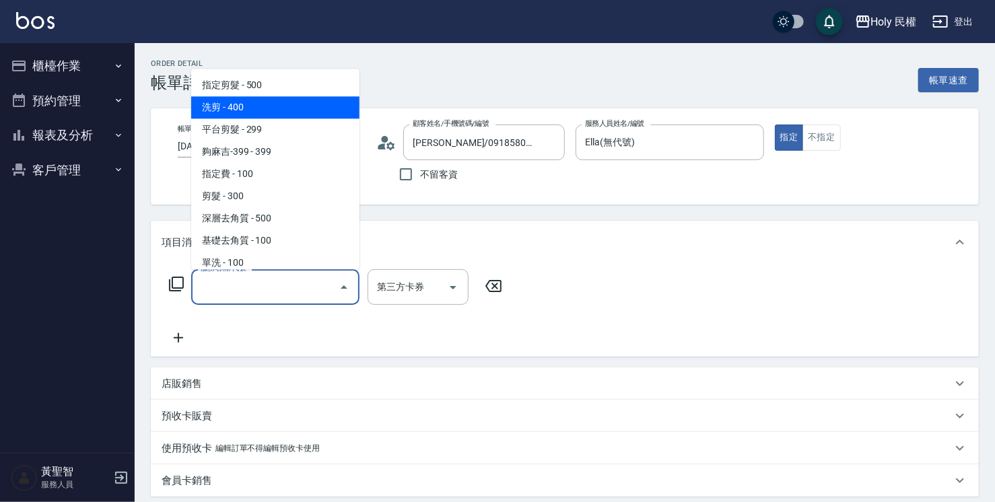
click at [275, 112] on span "洗剪 - 400" at bounding box center [275, 107] width 168 height 22
type input "洗剪(3)"
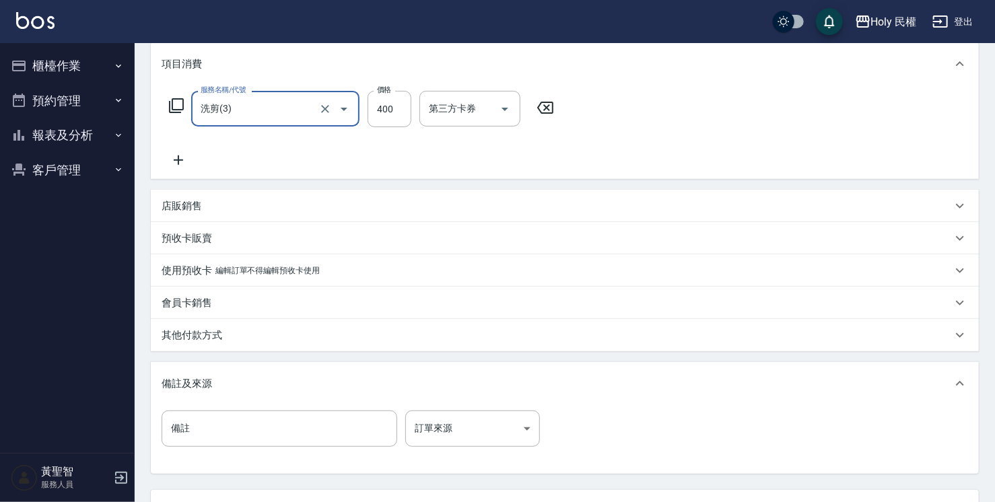
scroll to position [202, 0]
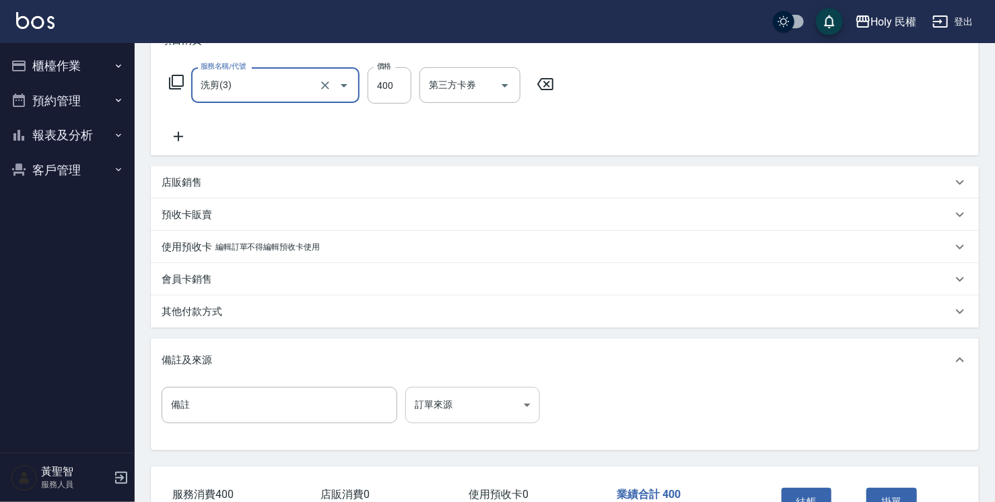
click at [469, 394] on body "Holy 民權 登出 櫃檯作業 打帳單 帳單列表 營業儀表板 現場電腦打卡 預約管理 預約管理 單日預約紀錄 單週預約紀錄 報表及分析 報表目錄 店家日報表 …" at bounding box center [497, 193] width 995 height 791
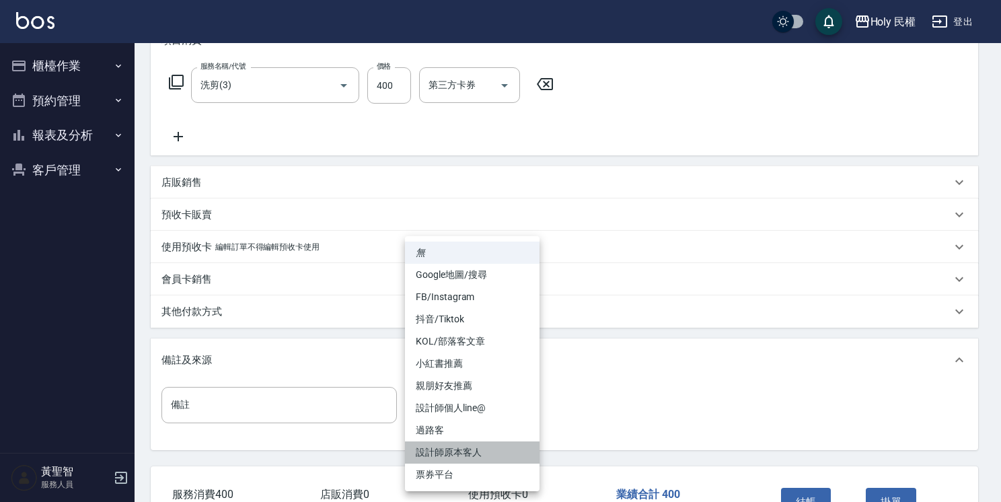
click at [498, 454] on li "設計師原本客人" at bounding box center [472, 453] width 135 height 22
type input "設計師原本客人"
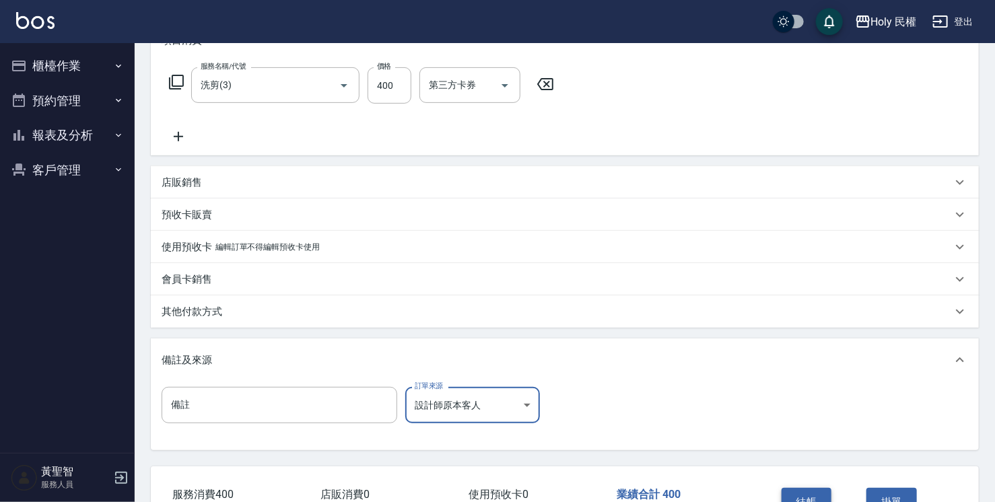
click at [806, 496] on button "結帳" at bounding box center [806, 502] width 50 height 28
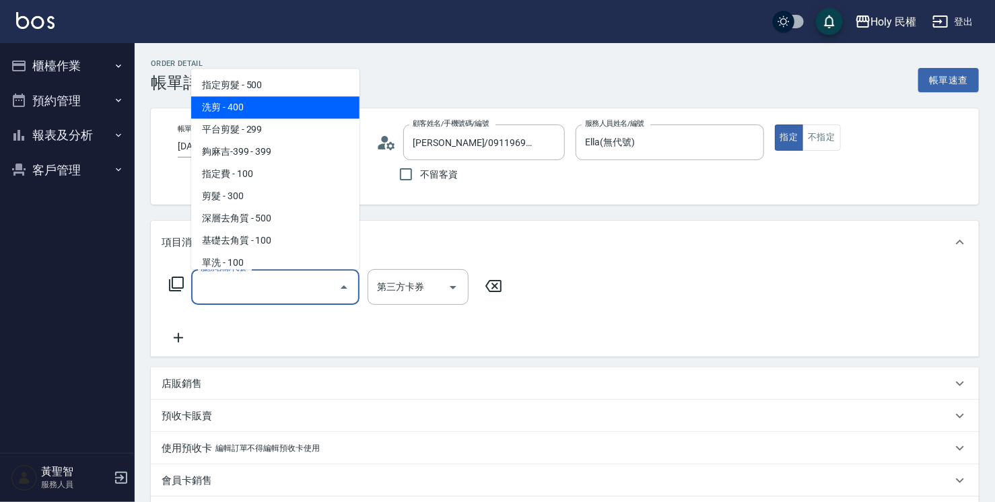
click at [307, 104] on span "洗剪 - 400" at bounding box center [275, 107] width 168 height 22
type input "洗剪(3)"
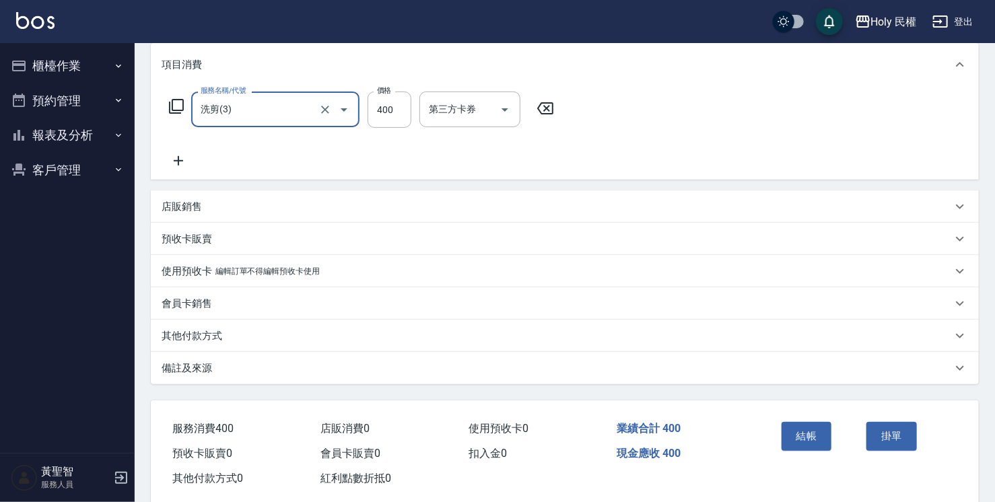
scroll to position [202, 0]
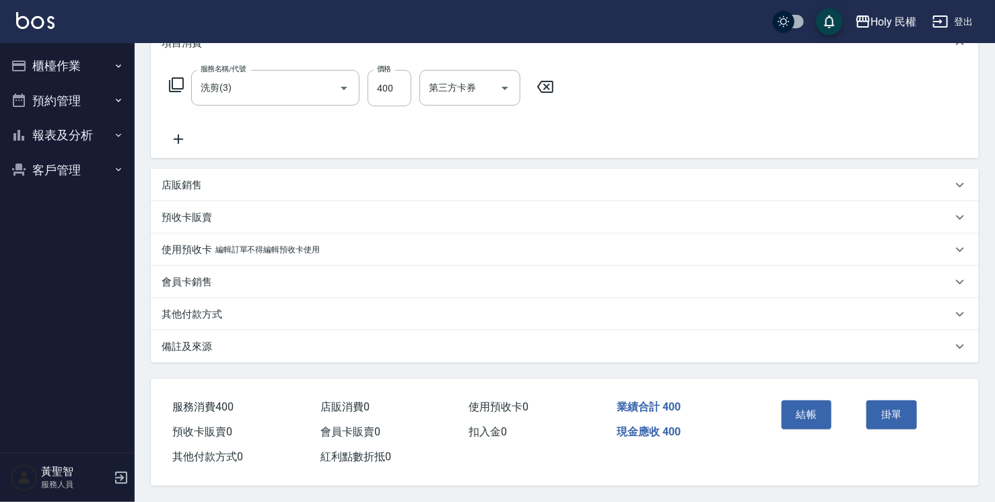
click at [767, 348] on div "備註及來源" at bounding box center [557, 347] width 790 height 14
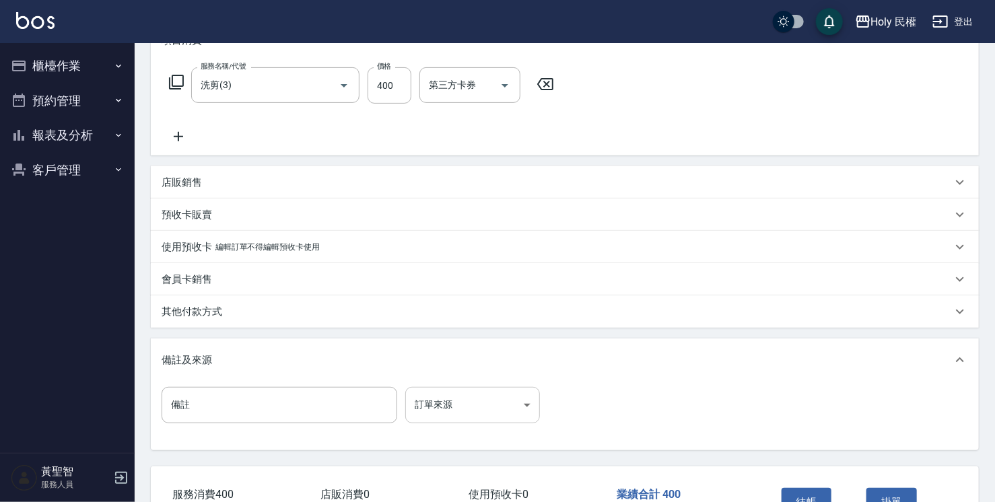
click at [466, 416] on body "Holy 民權 登出 櫃檯作業 打帳單 帳單列表 營業儀表板 現場電腦打卡 預約管理 預約管理 單日預約紀錄 單週預約紀錄 報表及分析 報表目錄 店家日報表 …" at bounding box center [497, 193] width 995 height 791
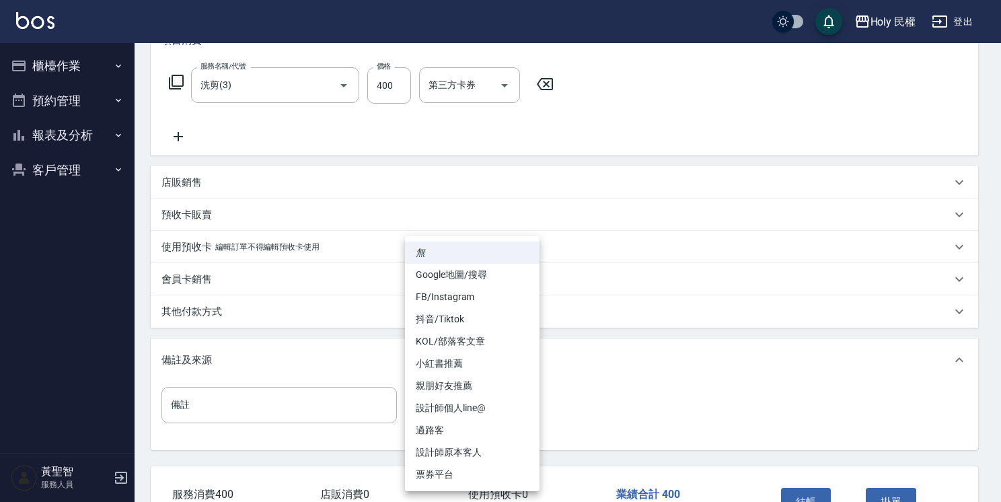
click at [463, 446] on li "設計師原本客人" at bounding box center [472, 453] width 135 height 22
type input "設計師原本客人"
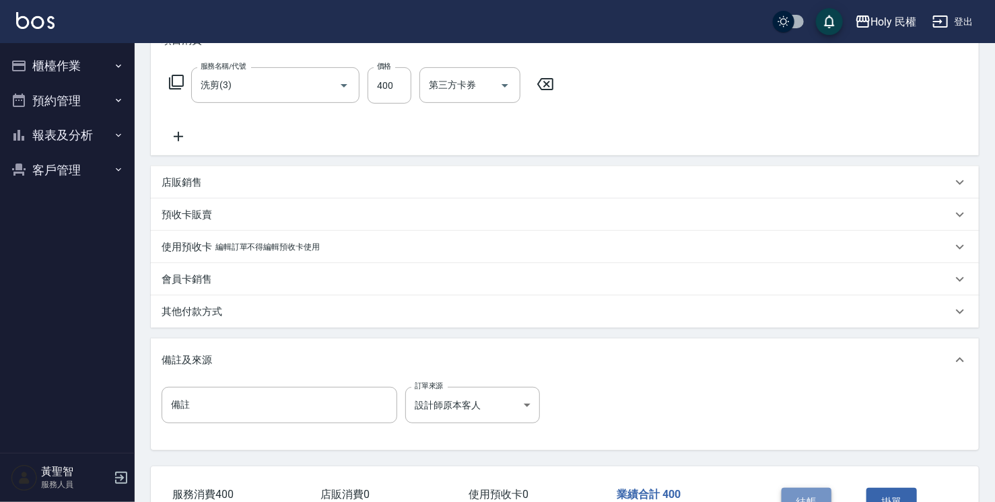
click at [802, 496] on button "結帳" at bounding box center [806, 502] width 50 height 28
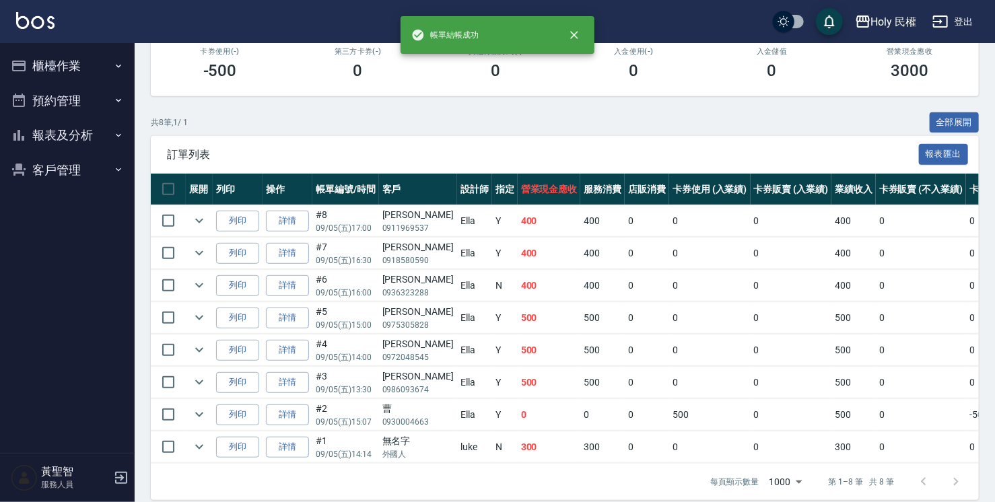
scroll to position [264, 0]
